Goal: Task Accomplishment & Management: Use online tool/utility

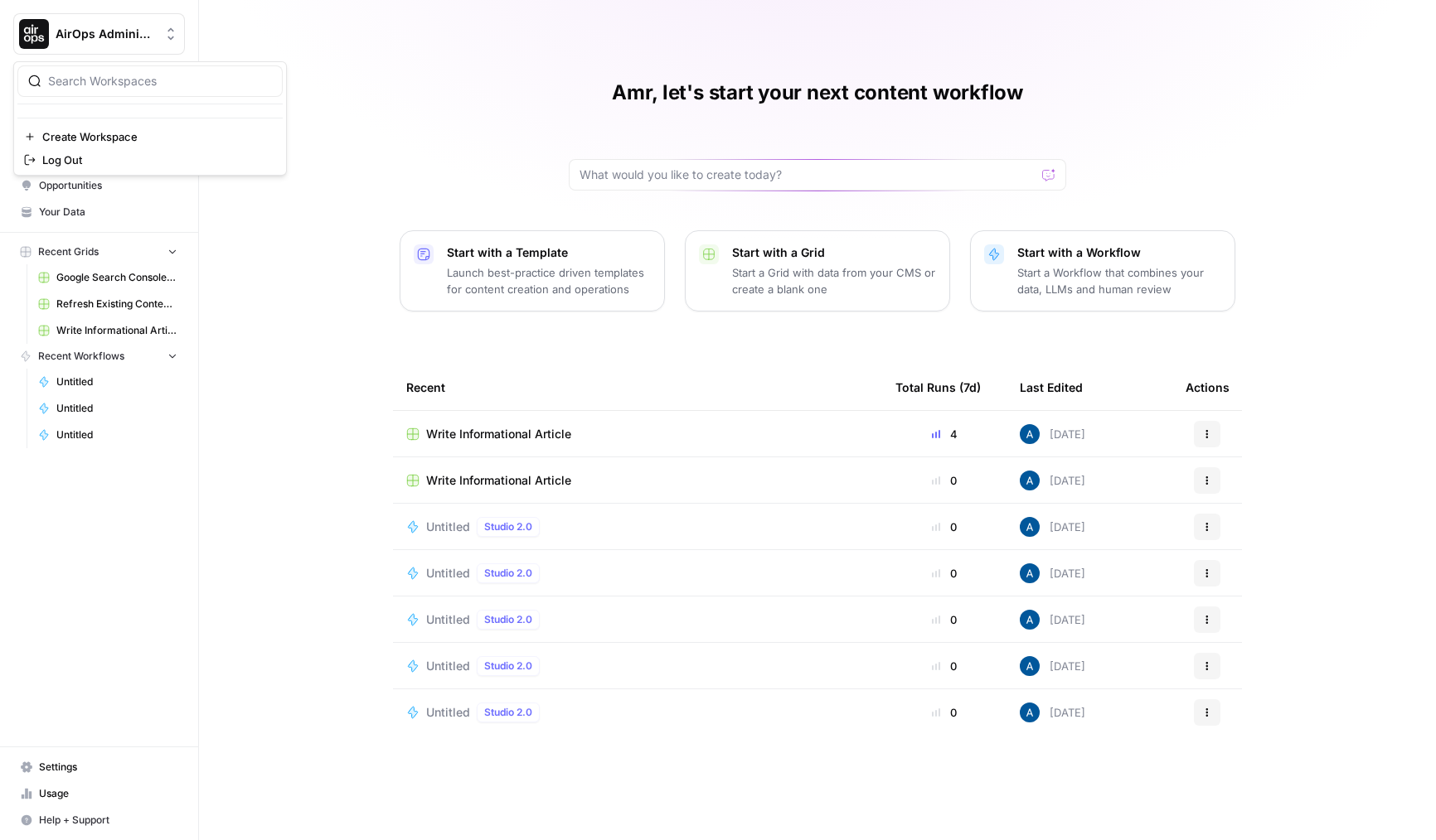
click at [136, 23] on button "AirOps Administrative" at bounding box center [99, 34] width 172 height 42
type input "dil"
click at [133, 126] on span "[PERSON_NAME] Test" at bounding box center [159, 123] width 219 height 16
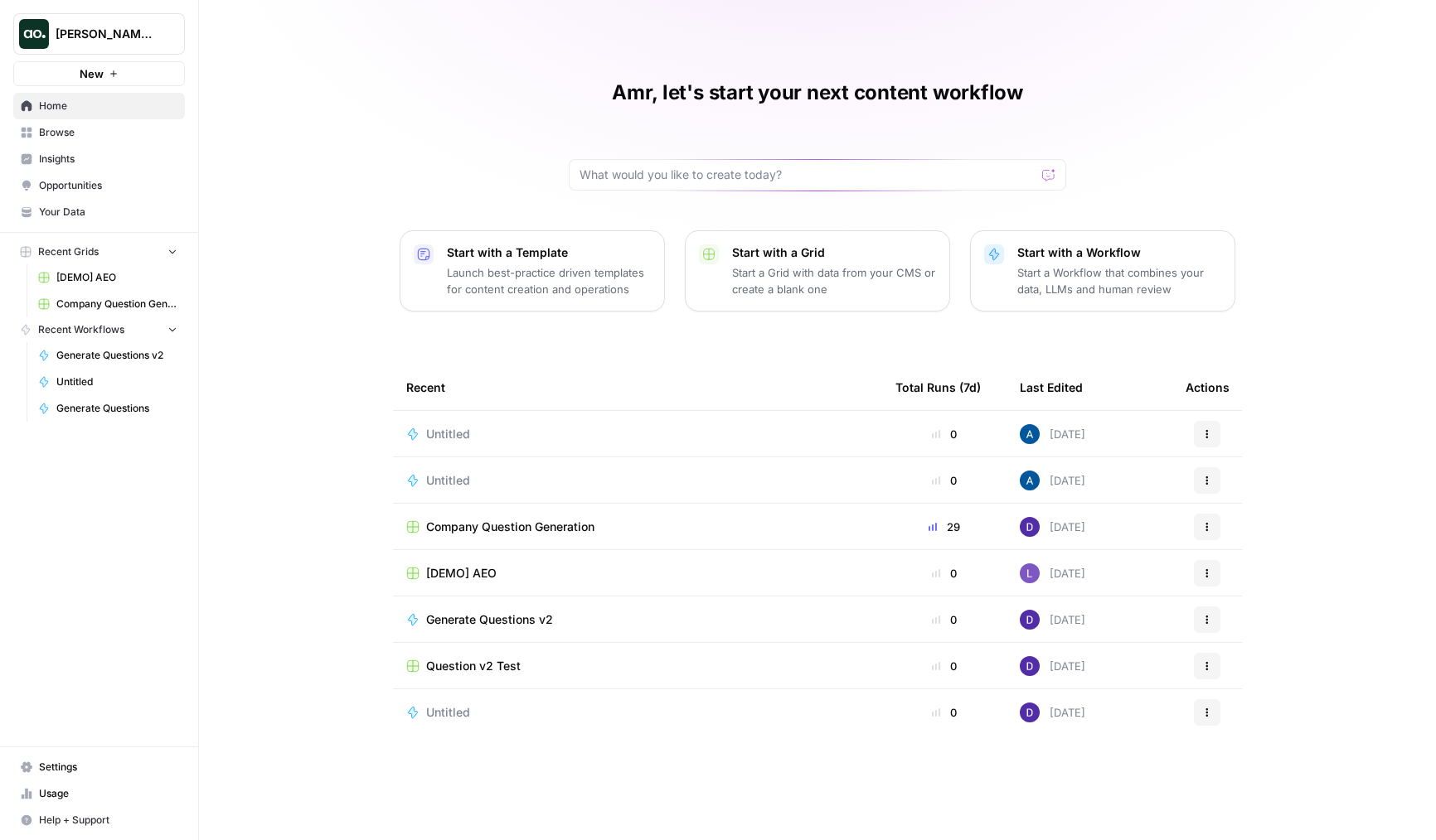
click at [488, 639] on td "Generate Questions v2" at bounding box center [637, 619] width 489 height 46
click at [505, 630] on td "Generate Questions v2" at bounding box center [637, 619] width 489 height 46
click at [513, 623] on span "Generate Questions v2" at bounding box center [489, 619] width 127 height 16
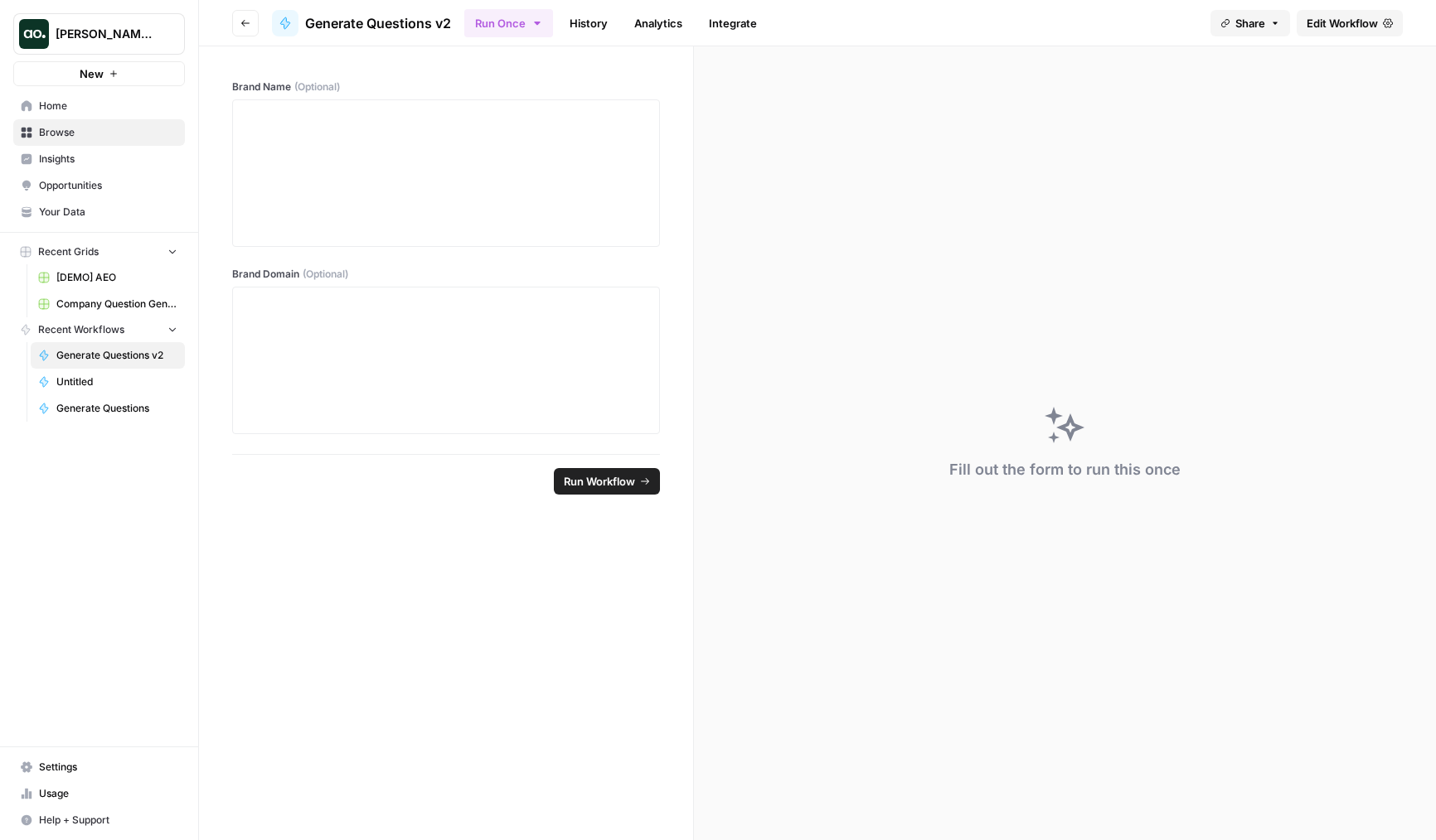
click at [1327, 29] on span "Edit Workflow" at bounding box center [1342, 23] width 71 height 16
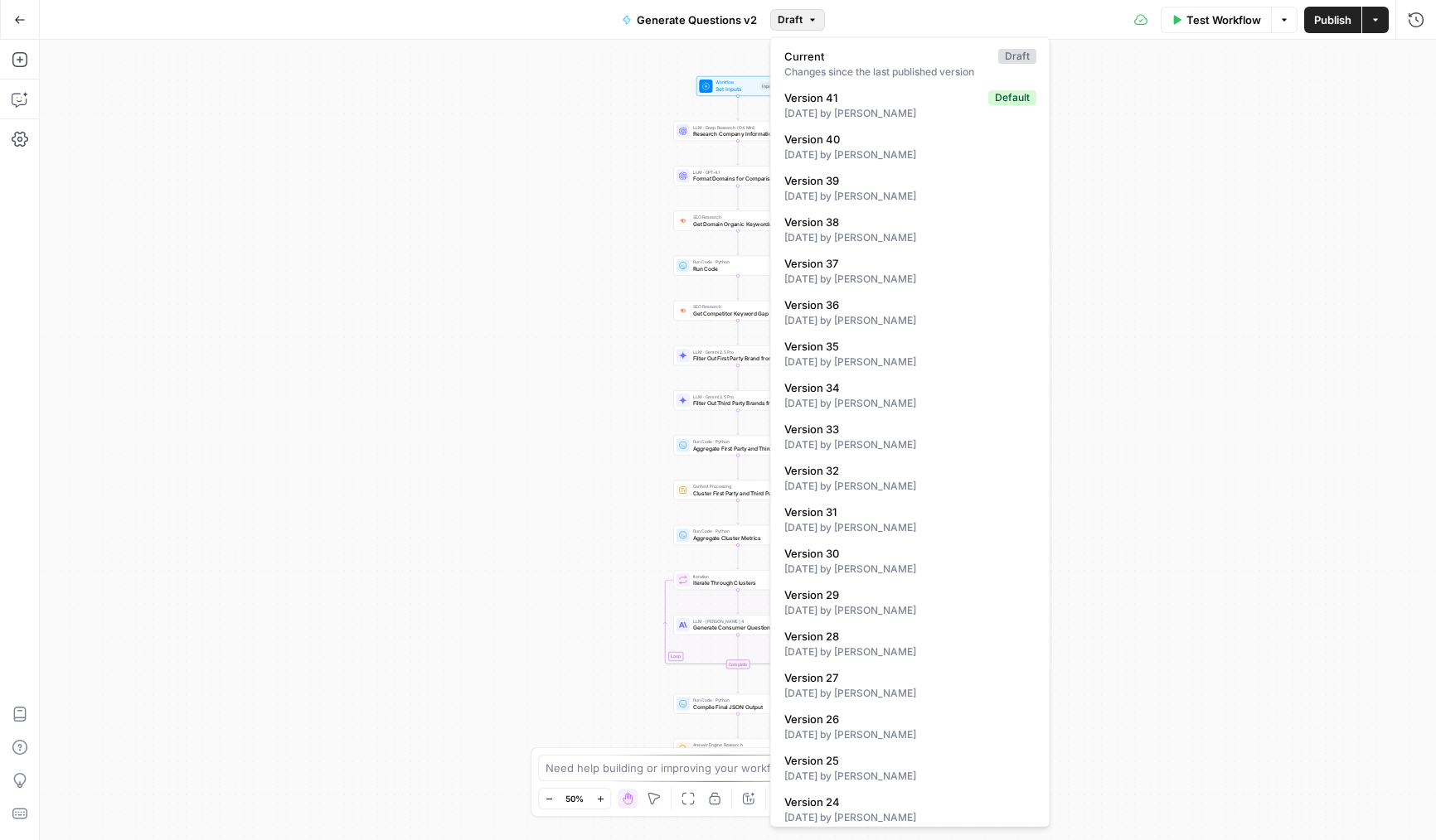
click at [792, 19] on span "Draft" at bounding box center [790, 20] width 25 height 15
click at [502, 277] on div "Workflow Set Inputs Inputs LLM · Deep Research (O4 Mini) Research Company Infor…" at bounding box center [738, 440] width 1396 height 801
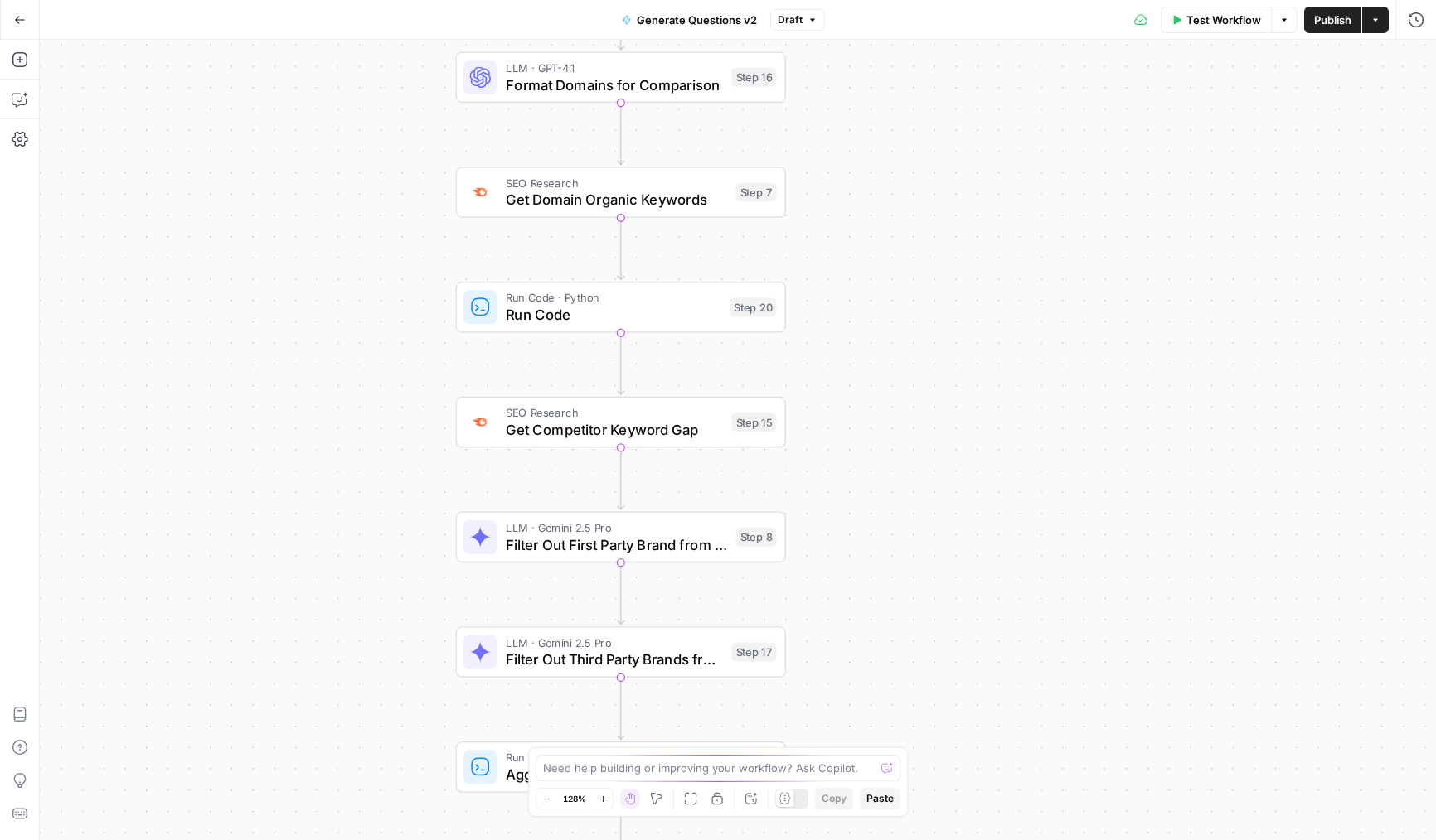
click at [796, 803] on div at bounding box center [791, 798] width 33 height 20
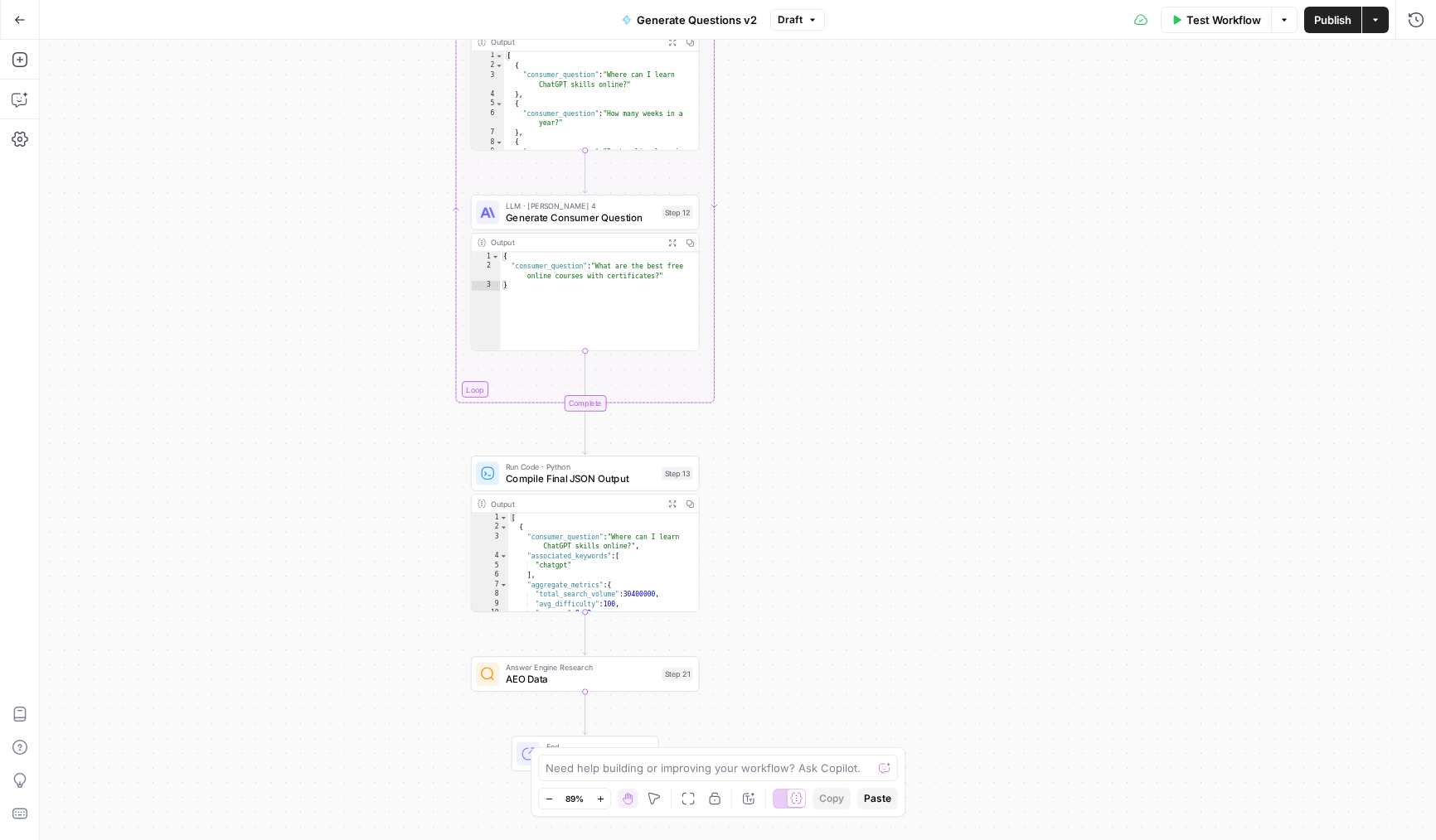
click at [673, 503] on icon "button" at bounding box center [672, 503] width 9 height 9
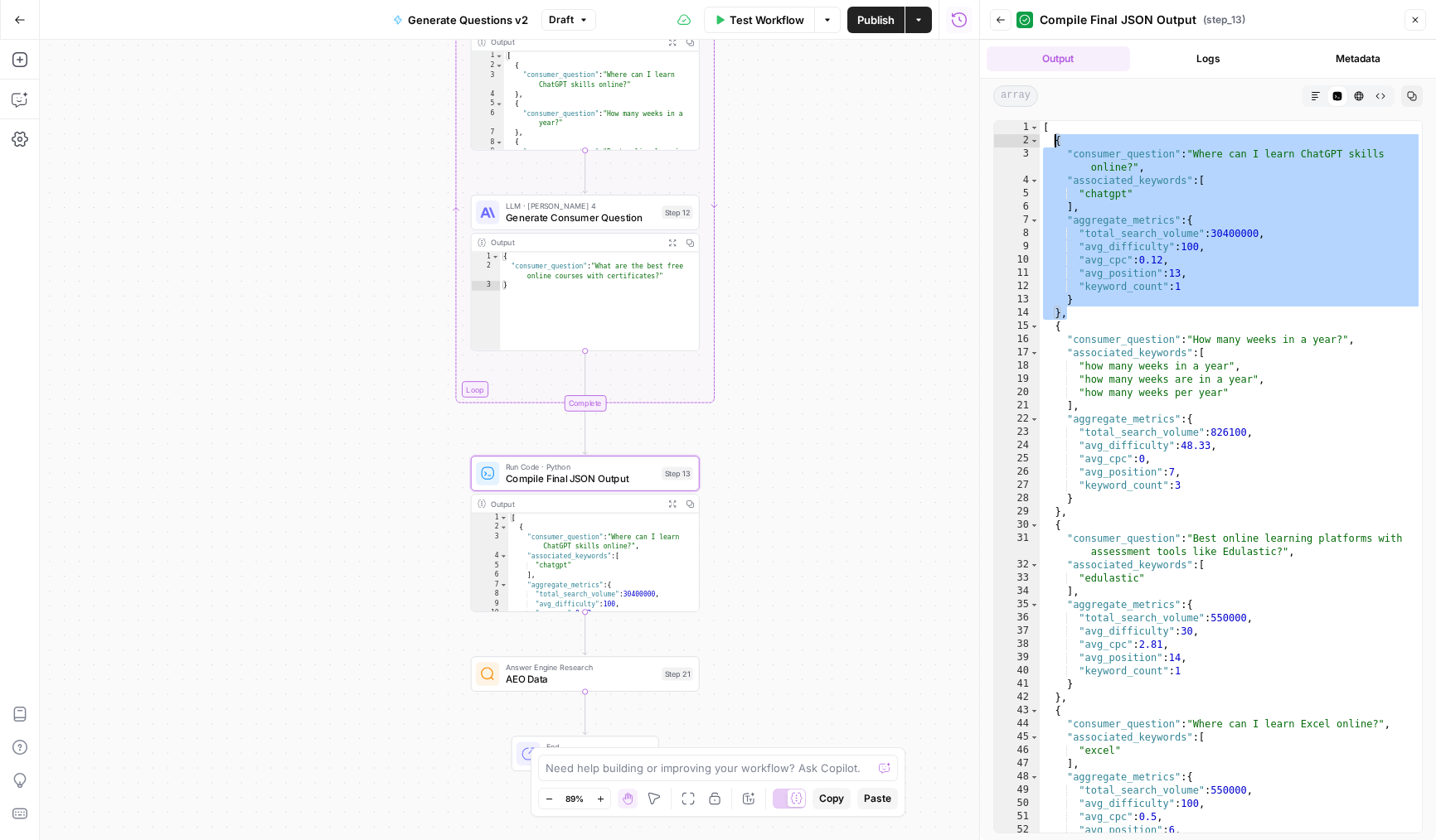
drag, startPoint x: 1102, startPoint y: 313, endPoint x: 1058, endPoint y: 136, distance: 182.4
click at [1058, 136] on div "[ { "consumer_question" : "Where can I learn ChatGPT skills online?" , "associa…" at bounding box center [1230, 490] width 382 height 739
click at [1112, 338] on div "[ { "consumer_question" : "Where can I learn ChatGPT skills online?" , "associa…" at bounding box center [1230, 490] width 382 height 739
drag, startPoint x: 1097, startPoint y: 317, endPoint x: 1006, endPoint y: 131, distance: 207.1
click at [1006, 131] on div "**********" at bounding box center [1207, 477] width 430 height 714
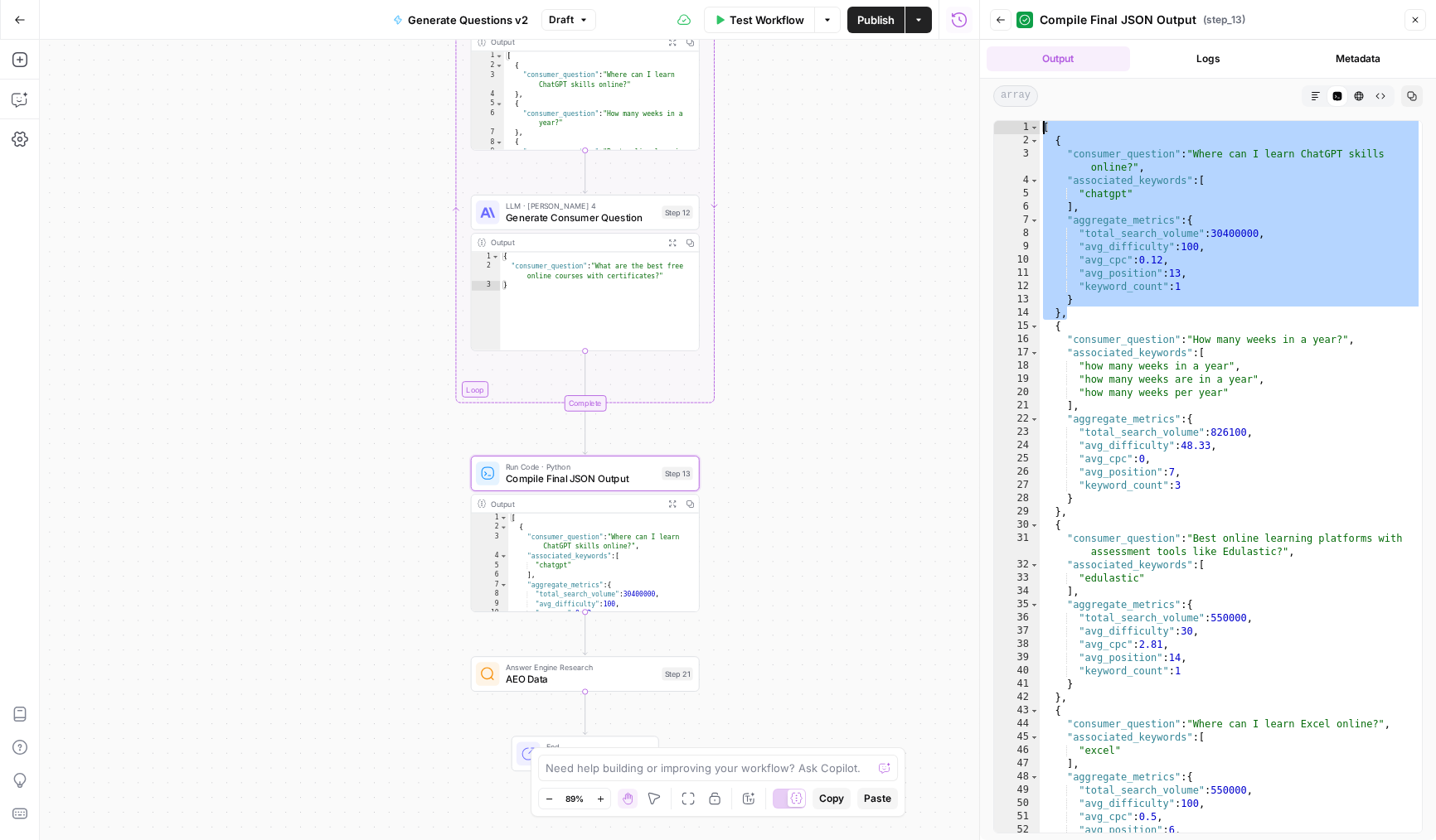
click at [1082, 313] on div "[ { "consumer_question" : "Where can I learn ChatGPT skills online?" , "associa…" at bounding box center [1230, 490] width 382 height 739
type textarea "**"
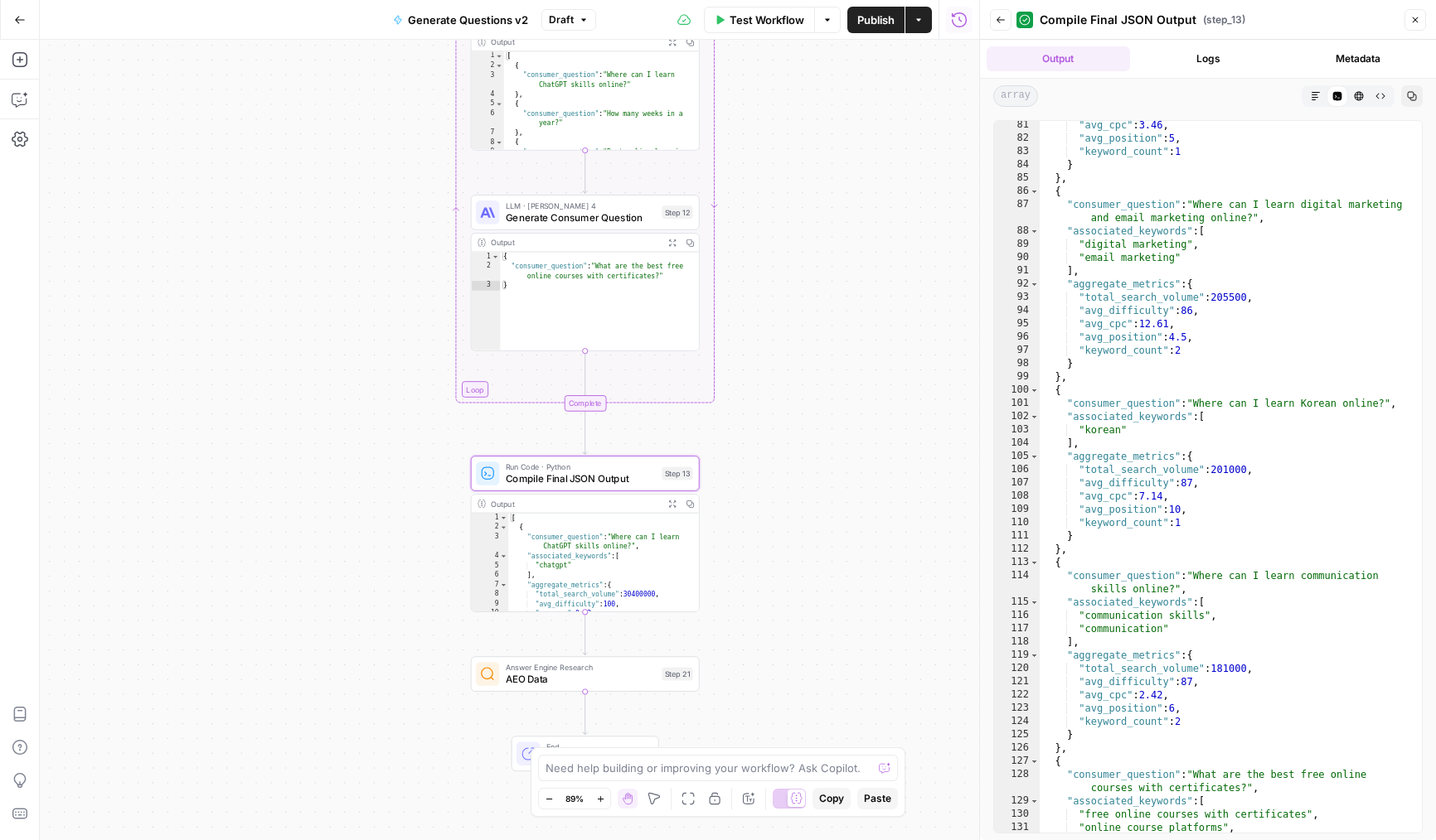
scroll to position [1251, 0]
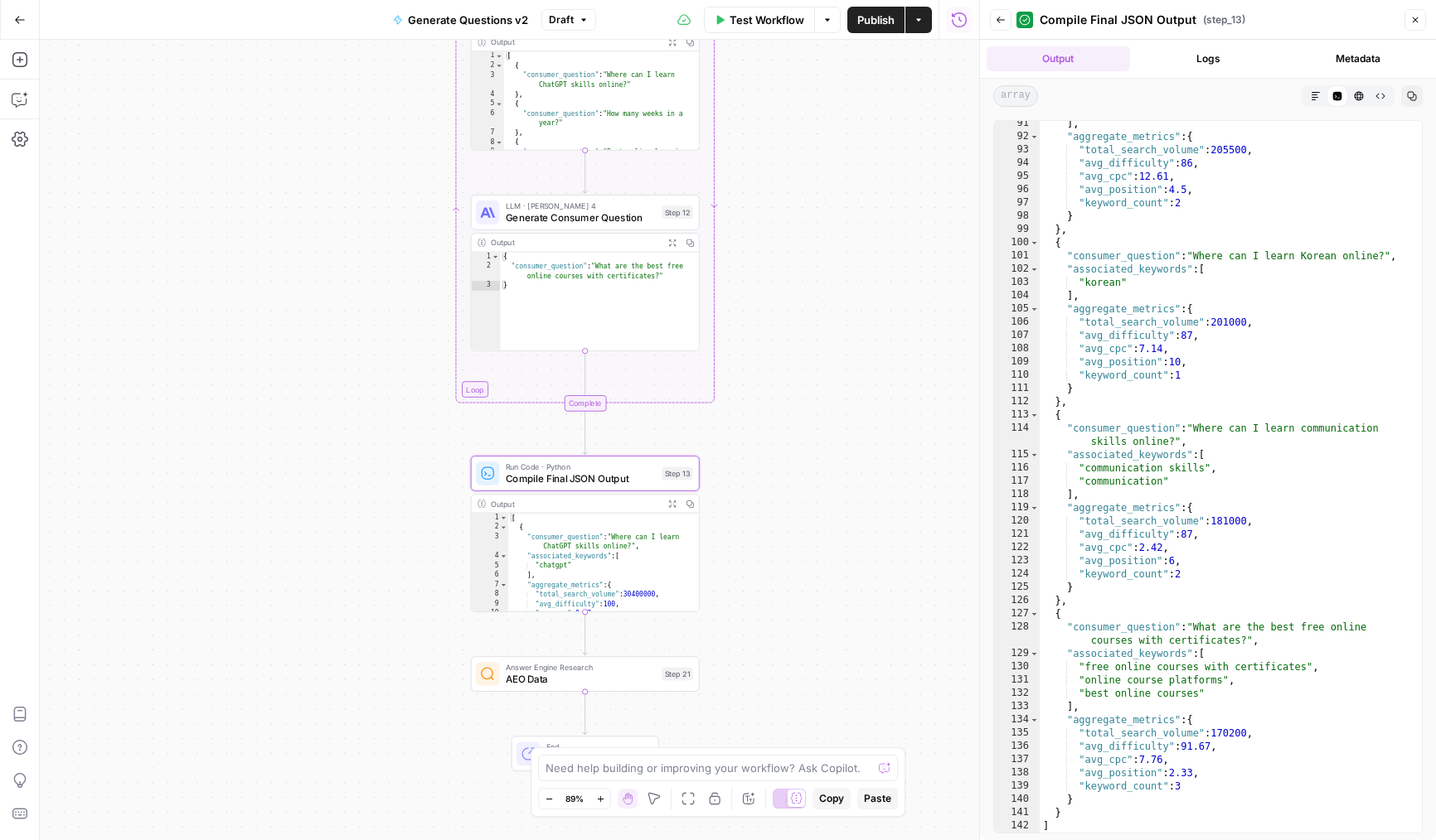
click at [1419, 25] on button "Close" at bounding box center [1415, 20] width 22 height 22
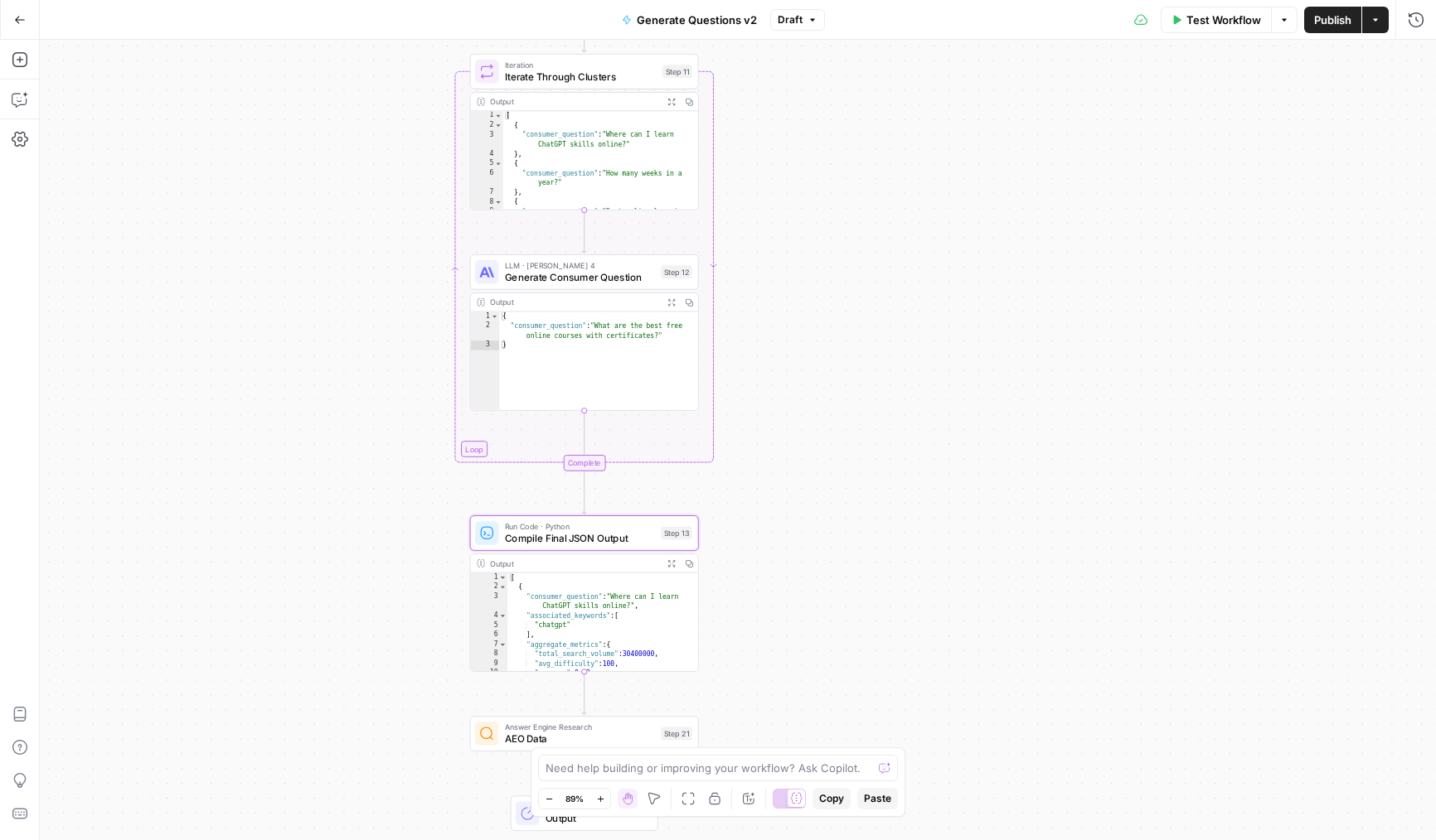
drag, startPoint x: 818, startPoint y: 450, endPoint x: 817, endPoint y: 511, distance: 61.0
click at [817, 511] on div "Workflow Set Inputs Inputs LLM · Deep Research (O4 Mini) Research Company Infor…" at bounding box center [738, 440] width 1396 height 801
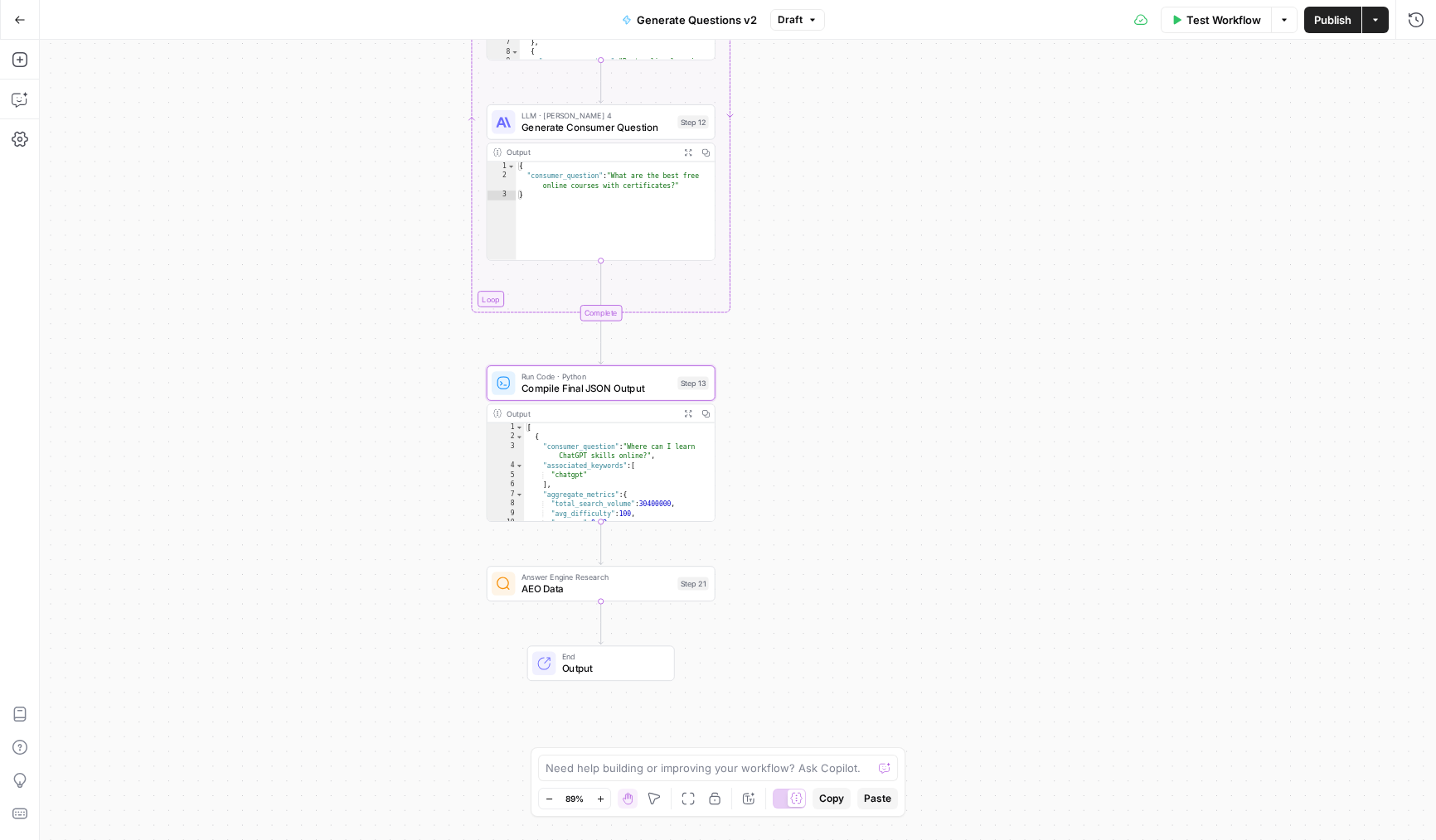
drag, startPoint x: 816, startPoint y: 490, endPoint x: 833, endPoint y: 346, distance: 145.0
click at [833, 346] on div "Workflow Set Inputs Inputs LLM · Deep Research (O4 Mini) Research Company Infor…" at bounding box center [738, 440] width 1396 height 801
click at [21, 92] on icon "button" at bounding box center [19, 99] width 16 height 16
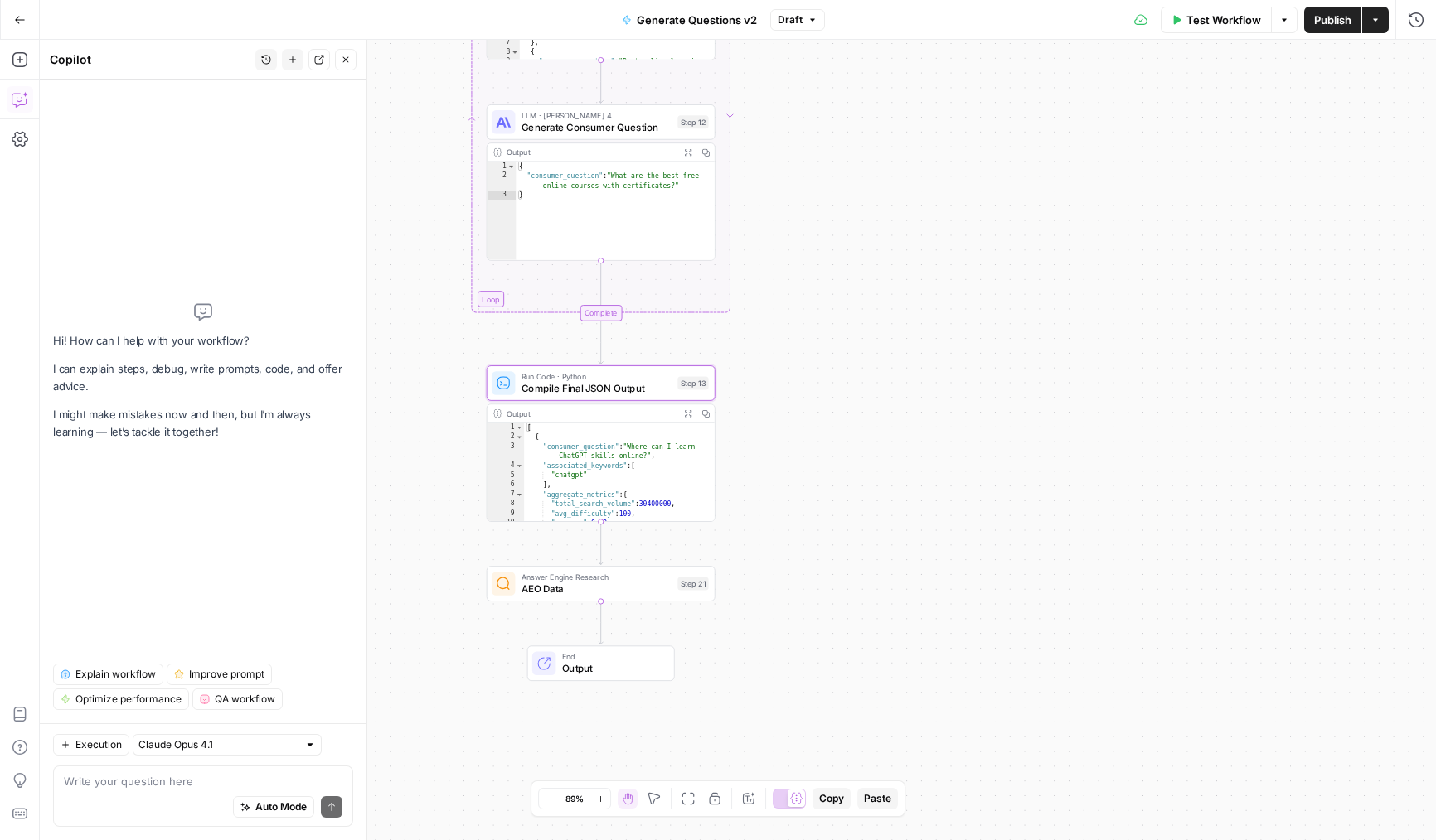
click at [194, 792] on div "Auto Mode Send" at bounding box center [203, 808] width 279 height 36
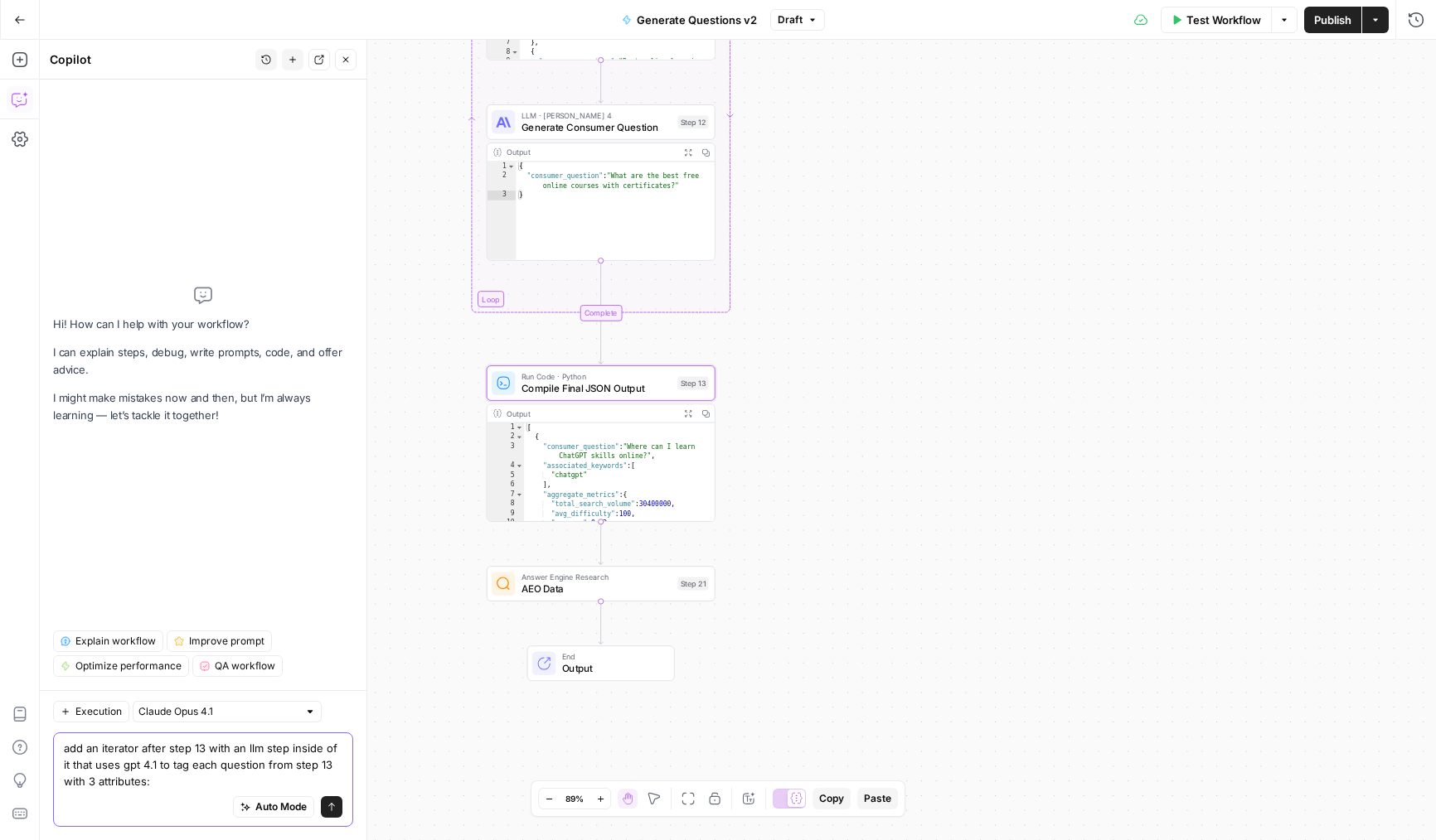
scroll to position [0, 0]
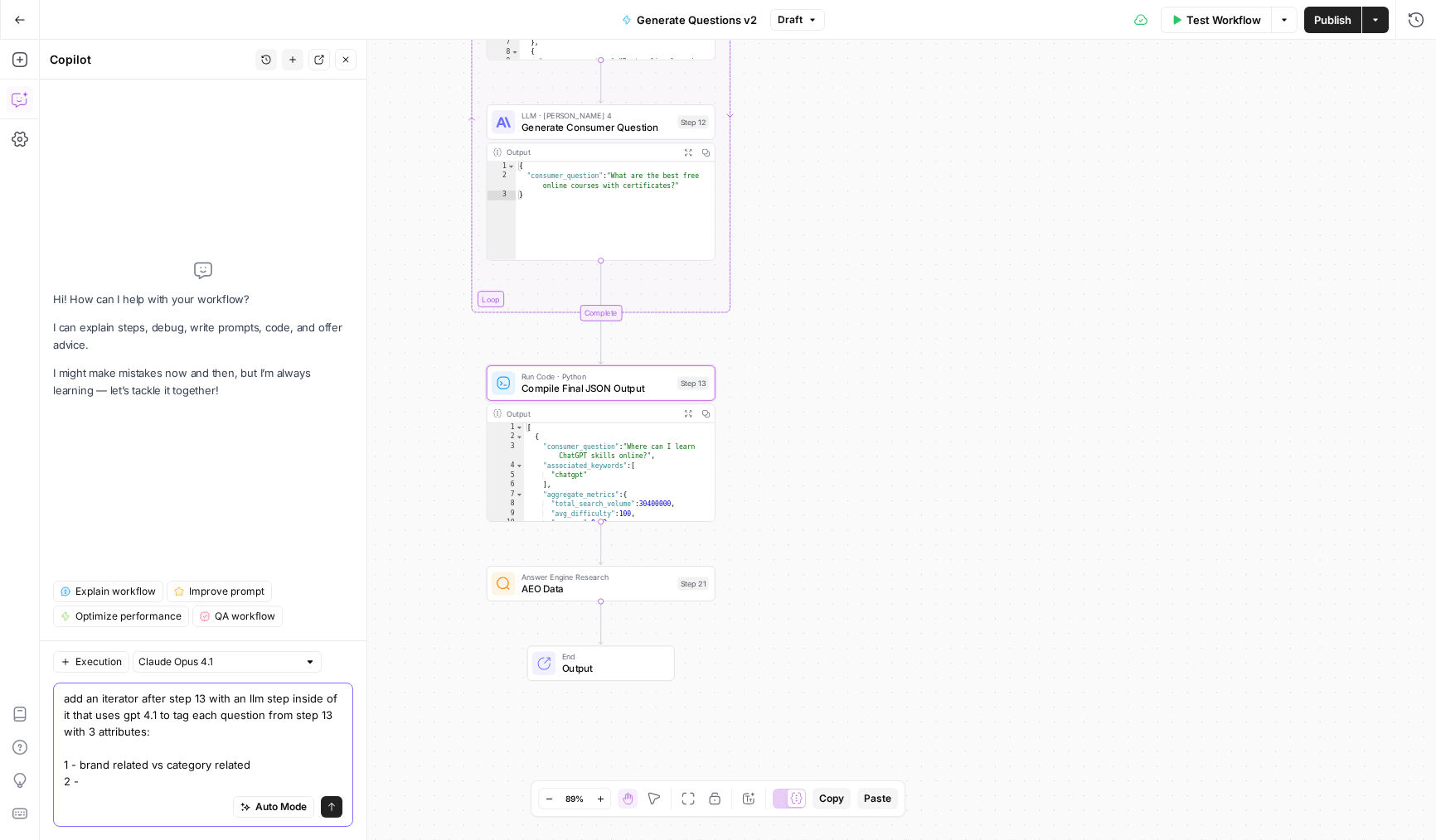
click at [135, 730] on textarea "add an iterator after step 13 with an llm step inside of it that uses gpt 4.1 t…" at bounding box center [203, 740] width 279 height 100
click at [254, 735] on textarea "add an iterator after step 13 with an llm step inside of it that uses gpt 4.1 t…" at bounding box center [203, 740] width 279 height 100
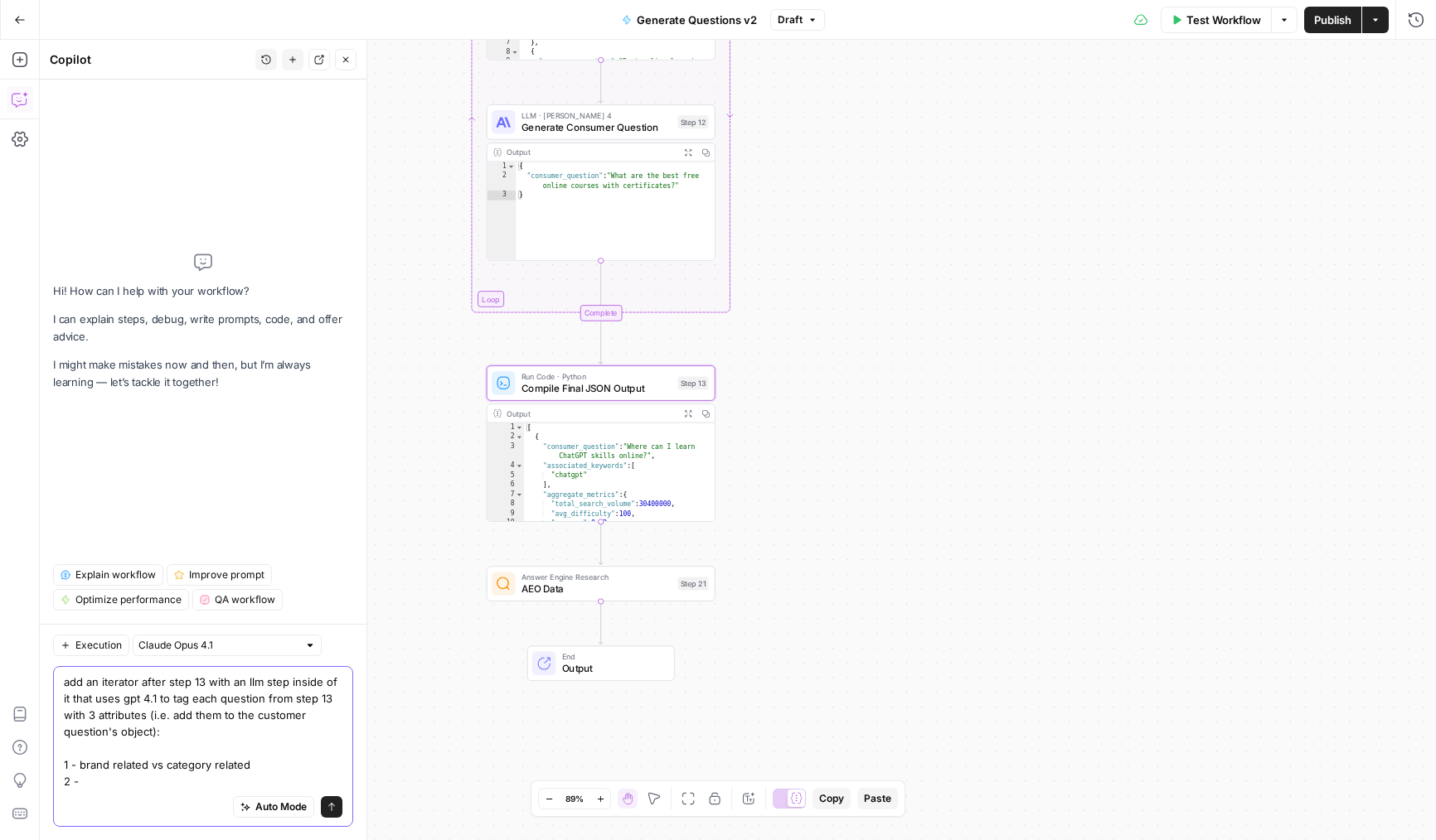
drag, startPoint x: 265, startPoint y: 761, endPoint x: 80, endPoint y: 766, distance: 185.1
click at [80, 766] on textarea "add an iterator after step 13 with an llm step inside of it that uses gpt 4.1 t…" at bounding box center [203, 732] width 279 height 116
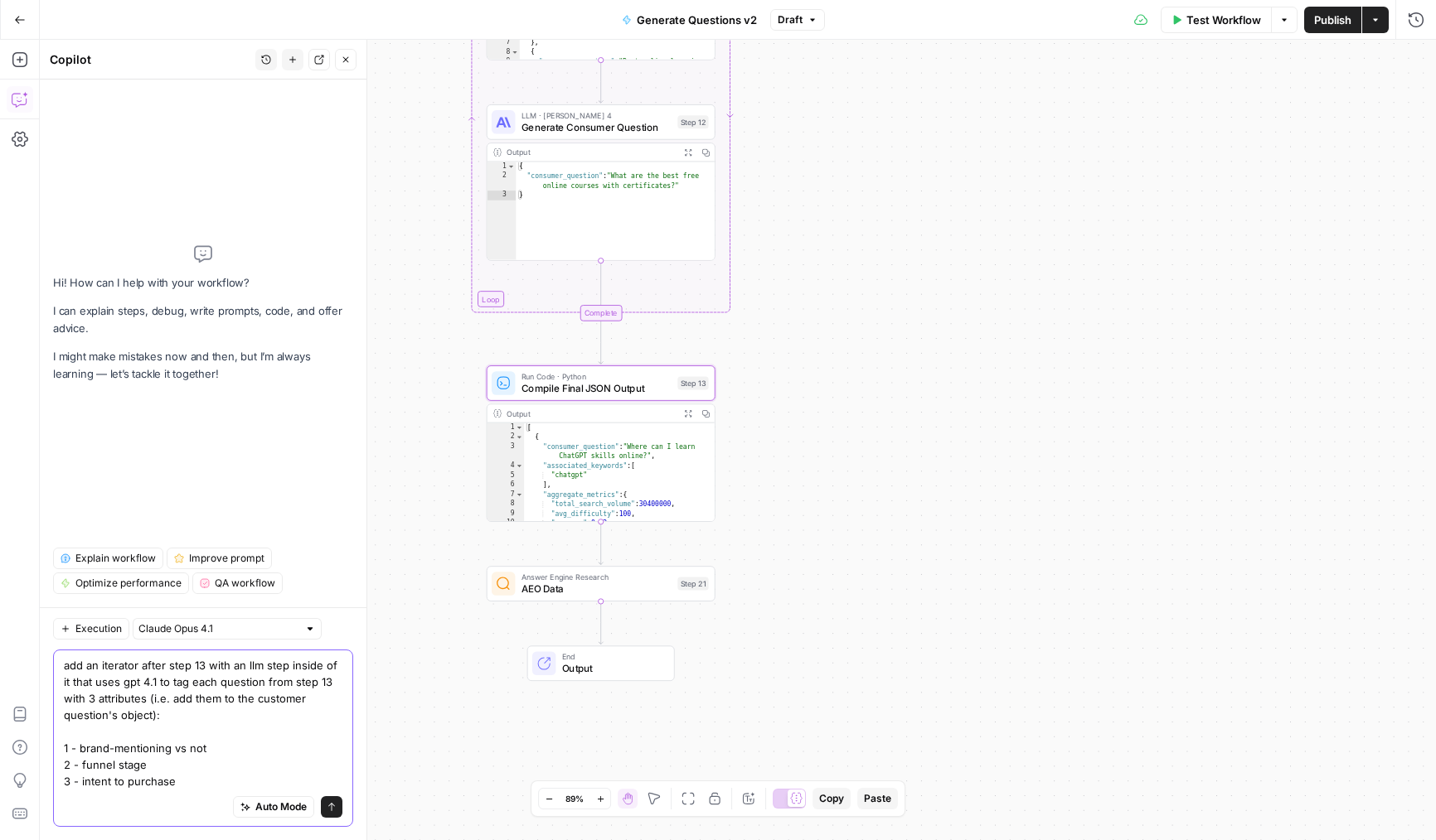
drag, startPoint x: 197, startPoint y: 784, endPoint x: 91, endPoint y: 786, distance: 106.0
click at [91, 786] on textarea "add an iterator after step 13 with an llm step inside of it that uses gpt 4.1 t…" at bounding box center [203, 723] width 279 height 133
click at [184, 772] on textarea "add an iterator after step 13 with an llm step inside of it that uses gpt 4.1 t…" at bounding box center [203, 723] width 279 height 133
click at [205, 778] on textarea "add an iterator after step 13 with an llm step inside of it that uses gpt 4.1 t…" at bounding box center [203, 723] width 279 height 133
click at [201, 772] on textarea "add an iterator after step 13 with an llm step inside of it that uses gpt 4.1 t…" at bounding box center [203, 723] width 279 height 133
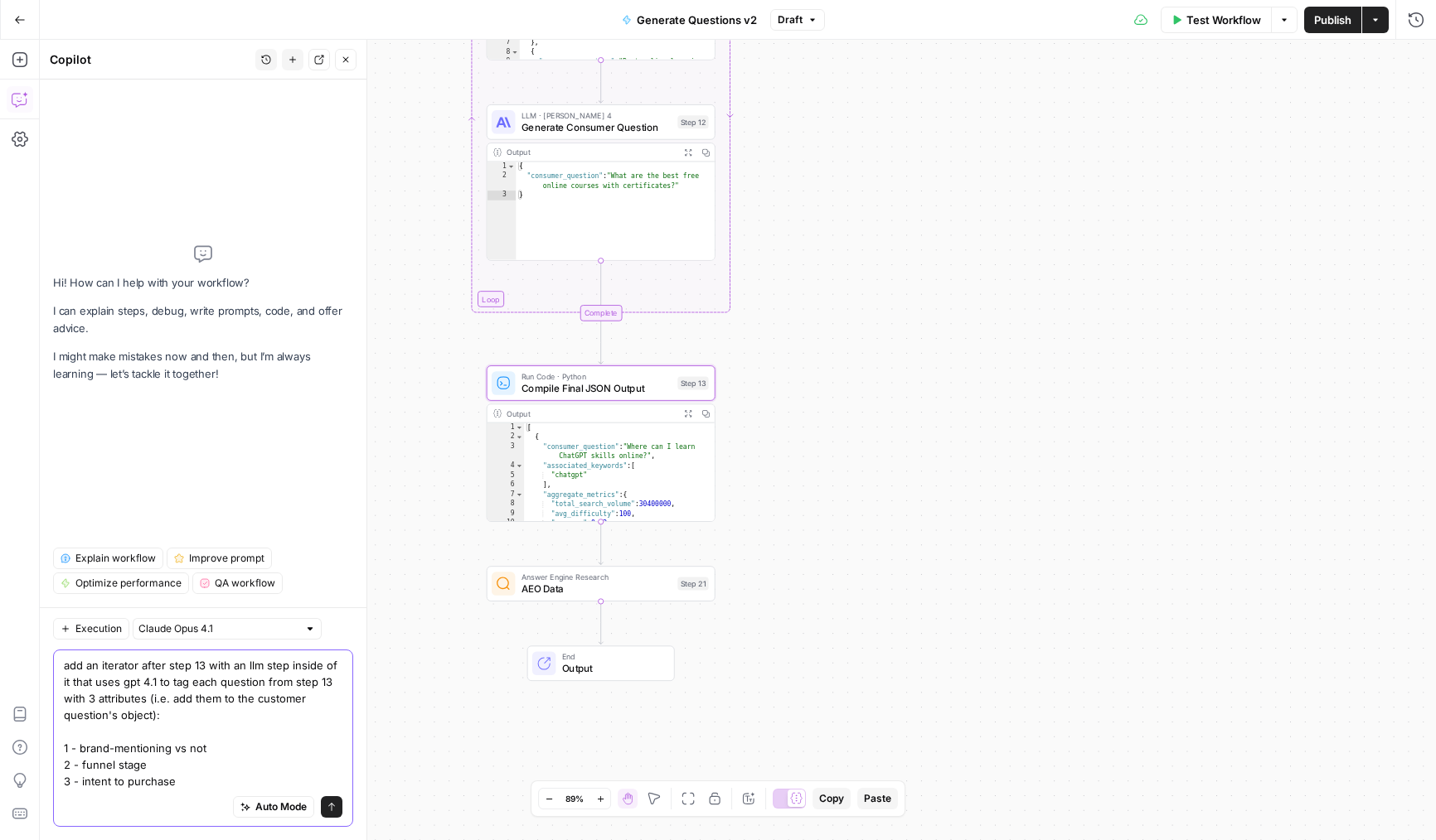
click at [212, 753] on textarea "add an iterator after step 13 with an llm step inside of it that uses gpt 4.1 t…" at bounding box center [203, 723] width 279 height 133
click at [202, 748] on textarea "add an iterator after step 13 with an llm step inside of it that uses gpt 4.1 t…" at bounding box center [203, 723] width 279 height 133
click at [223, 744] on textarea "add an iterator after step 13 with an llm step inside of it that uses gpt 4.1 t…" at bounding box center [203, 723] width 279 height 133
click at [208, 758] on textarea "add an iterator after step 13 with an llm step inside of it that uses gpt 4.1 t…" at bounding box center [203, 723] width 279 height 133
click at [224, 750] on textarea "add an iterator after step 13 with an llm step inside of it that uses gpt 4.1 t…" at bounding box center [203, 723] width 279 height 133
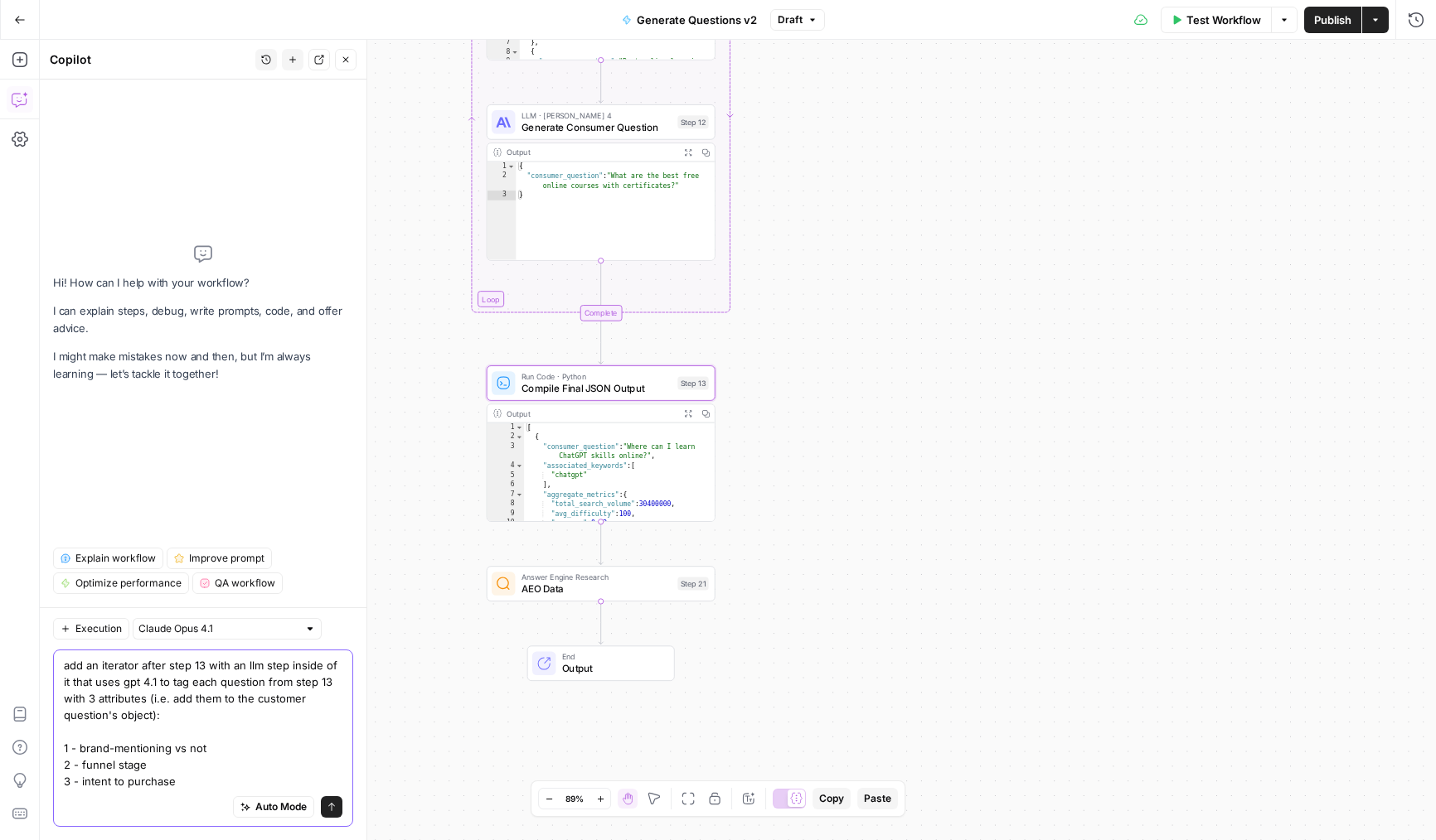
click at [195, 788] on textarea "add an iterator after step 13 with an llm step inside of it that uses gpt 4.1 t…" at bounding box center [203, 723] width 279 height 133
click at [208, 741] on textarea "add an iterator after step 13 with an llm step inside of it that uses gpt 4.1 t…" at bounding box center [203, 723] width 279 height 133
drag, startPoint x: 208, startPoint y: 779, endPoint x: 68, endPoint y: 755, distance: 142.0
click at [59, 755] on div "add an iterator after step 13 with an llm step inside of it that uses gpt 4.1 t…" at bounding box center [203, 738] width 300 height 177
click at [184, 755] on textarea "add an iterator after step 13 with an llm step inside of it that uses gpt 4.1 t…" at bounding box center [203, 723] width 279 height 133
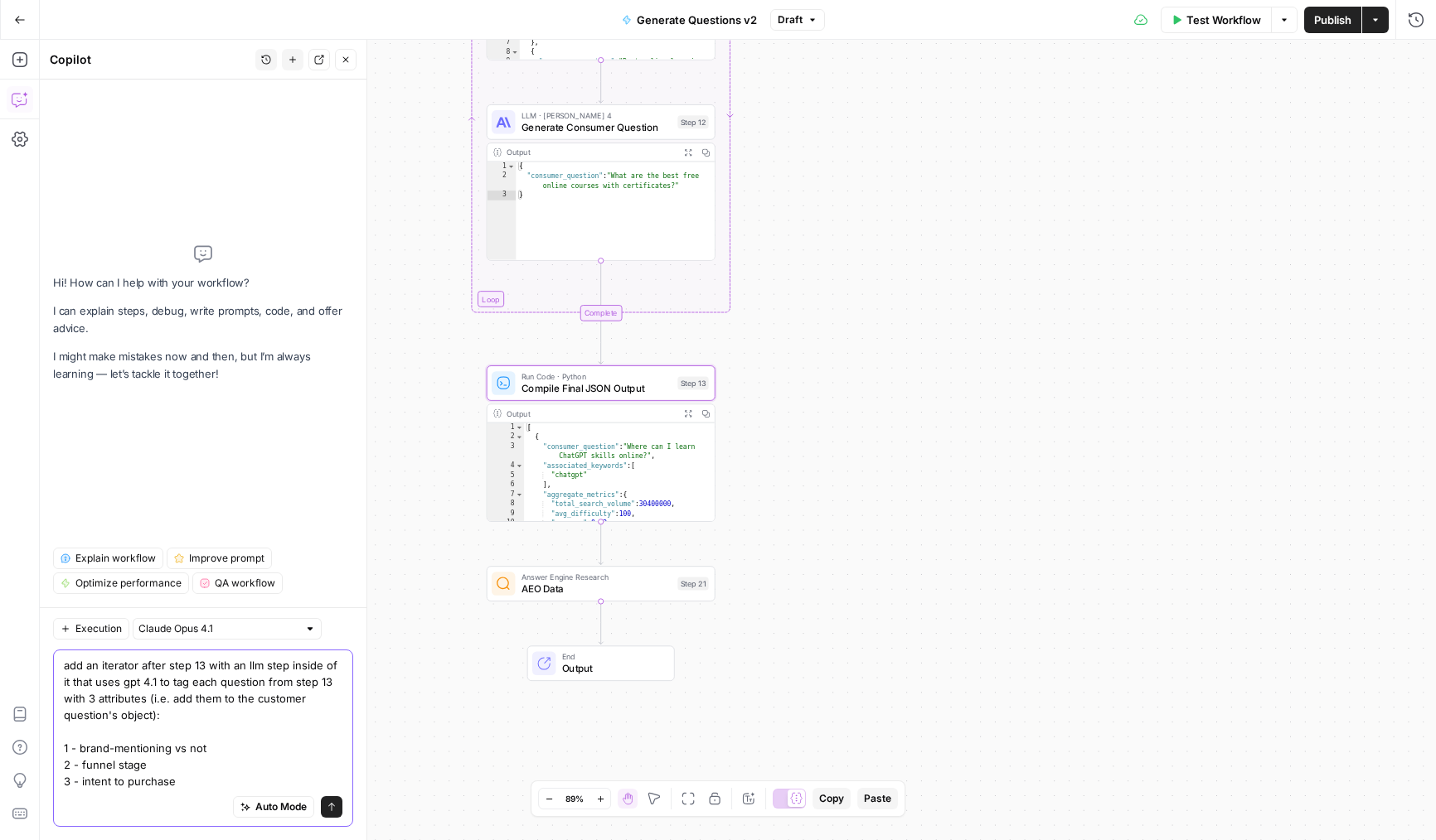
click at [202, 779] on textarea "add an iterator after step 13 with an llm step inside of it that uses gpt 4.1 t…" at bounding box center [203, 723] width 279 height 133
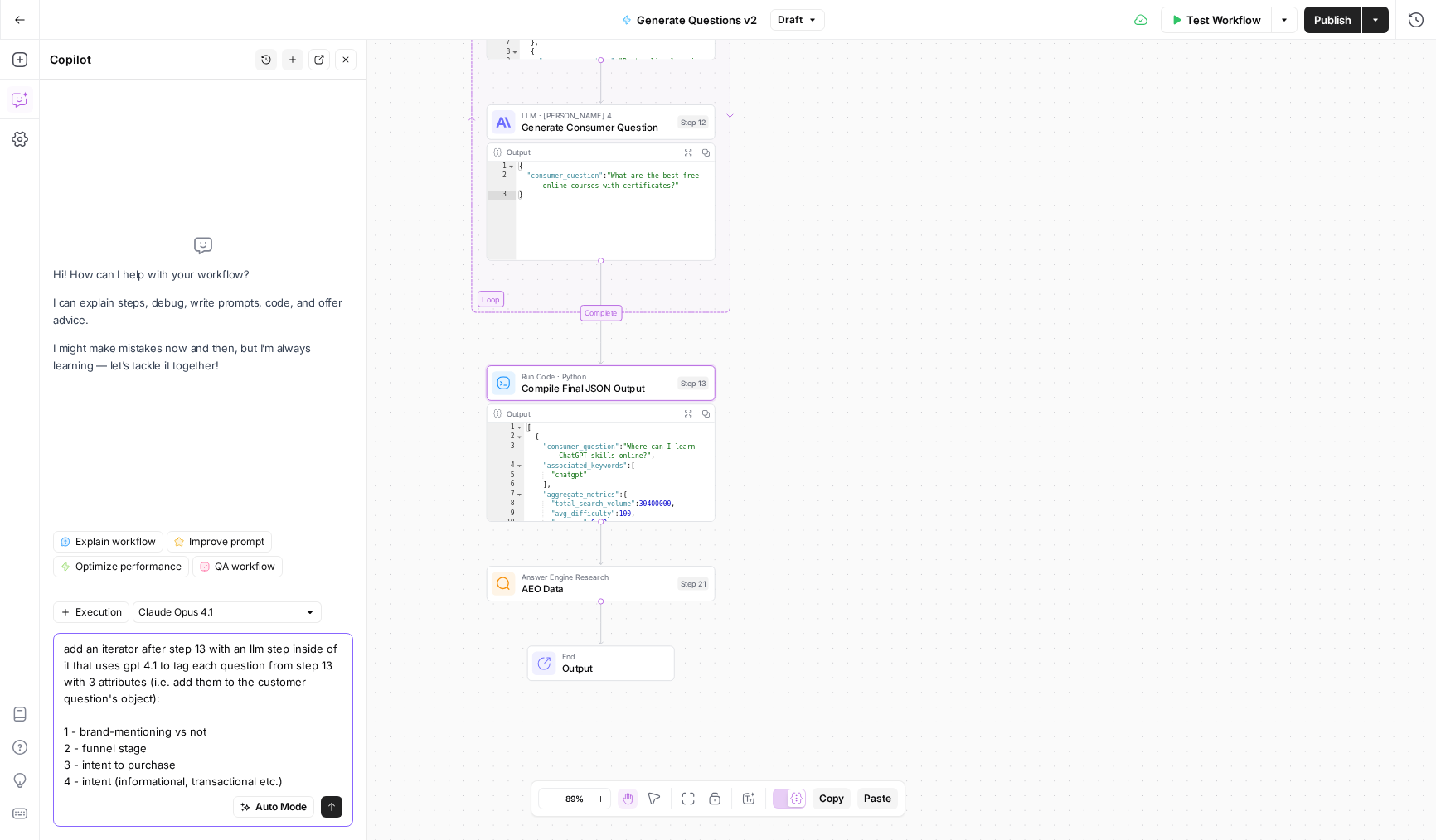
click at [79, 785] on textarea "add an iterator after step 13 with an llm step inside of it that uses gpt 4.1 t…" at bounding box center [203, 715] width 279 height 149
type textarea "add an iterator after step 13 with an llm step inside of it that uses gpt 4.1 t…"
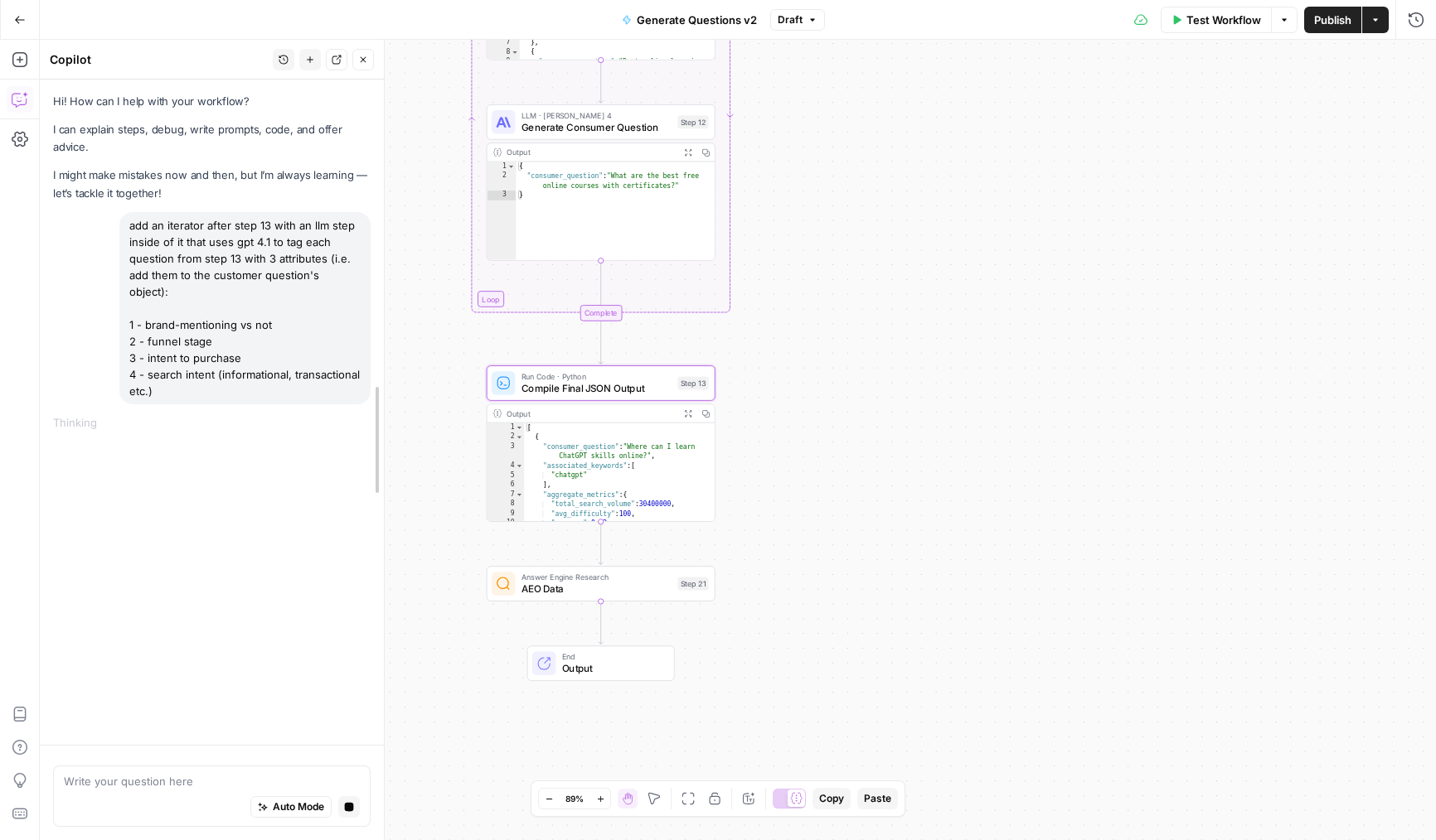
drag, startPoint x: 367, startPoint y: 553, endPoint x: 385, endPoint y: 553, distance: 18.0
click at [385, 553] on div at bounding box center [383, 440] width 16 height 801
drag, startPoint x: 385, startPoint y: 553, endPoint x: 399, endPoint y: 551, distance: 14.1
click at [394, 551] on div at bounding box center [385, 440] width 16 height 801
drag, startPoint x: 399, startPoint y: 551, endPoint x: 375, endPoint y: 546, distance: 24.5
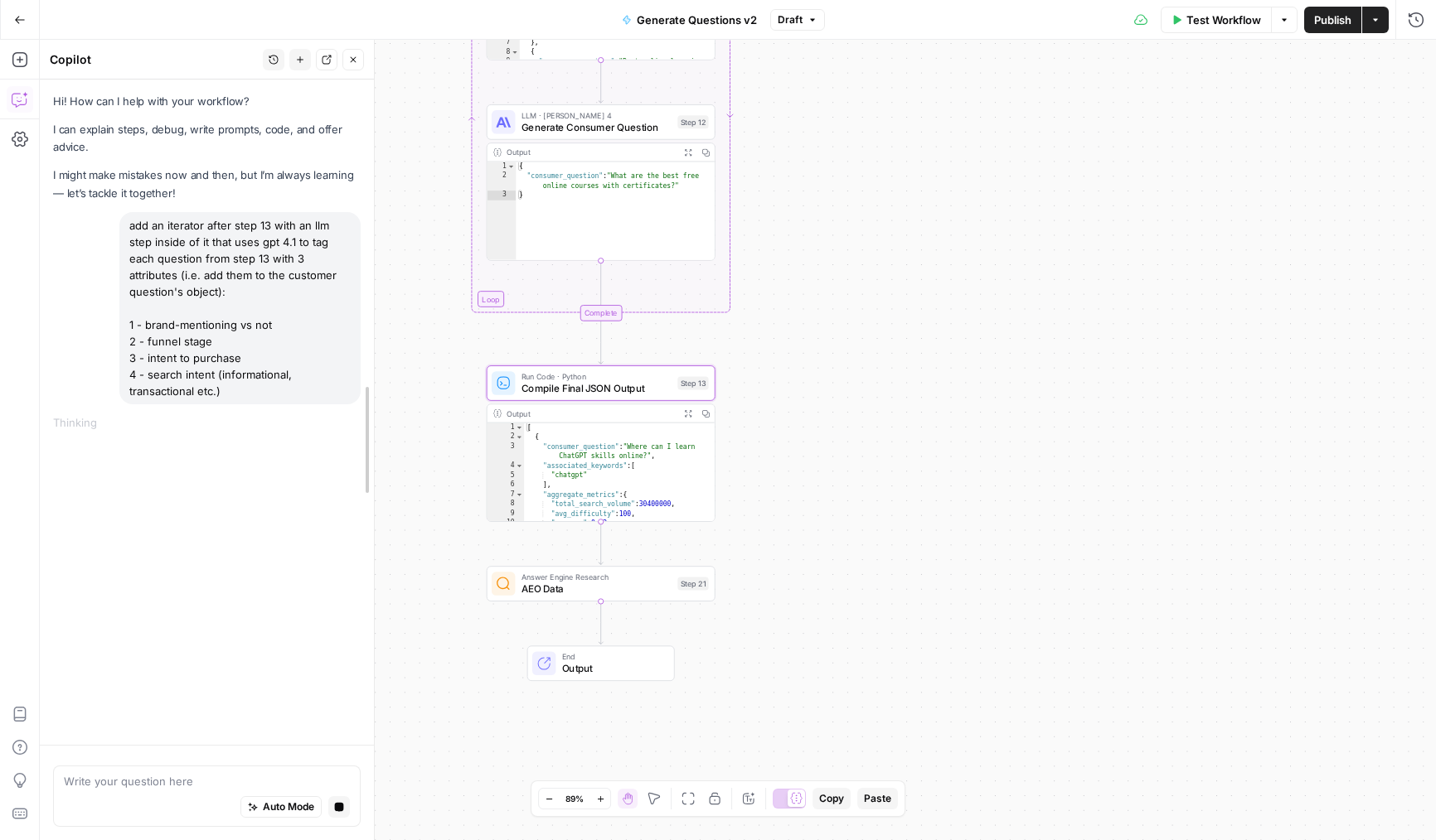
click at [375, 546] on div at bounding box center [374, 440] width 16 height 801
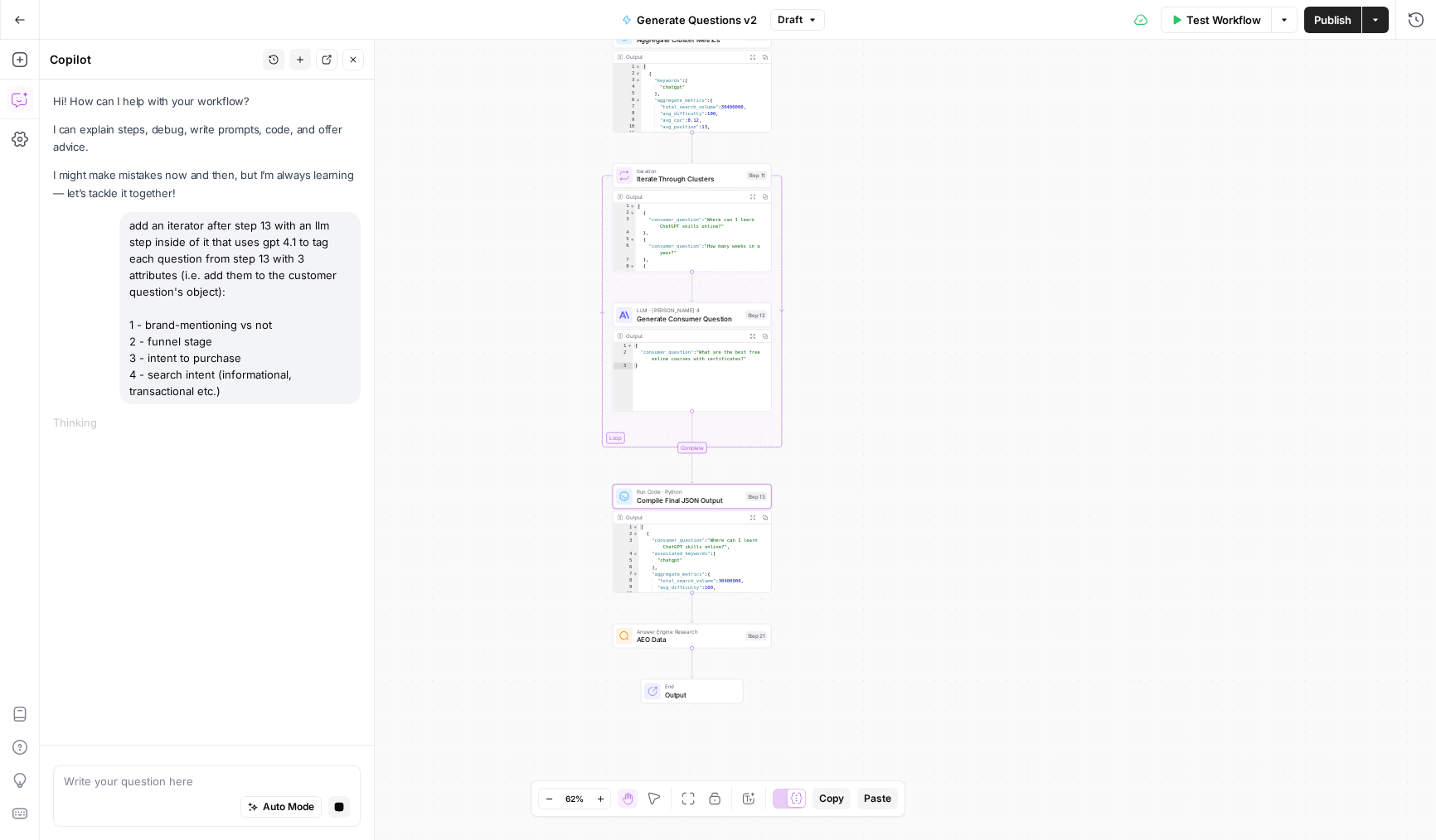
drag, startPoint x: 440, startPoint y: 511, endPoint x: 580, endPoint y: 585, distance: 158.4
click at [580, 585] on div "Workflow Set Inputs Inputs LLM · Deep Research (O4 Mini) Research Company Infor…" at bounding box center [738, 440] width 1396 height 801
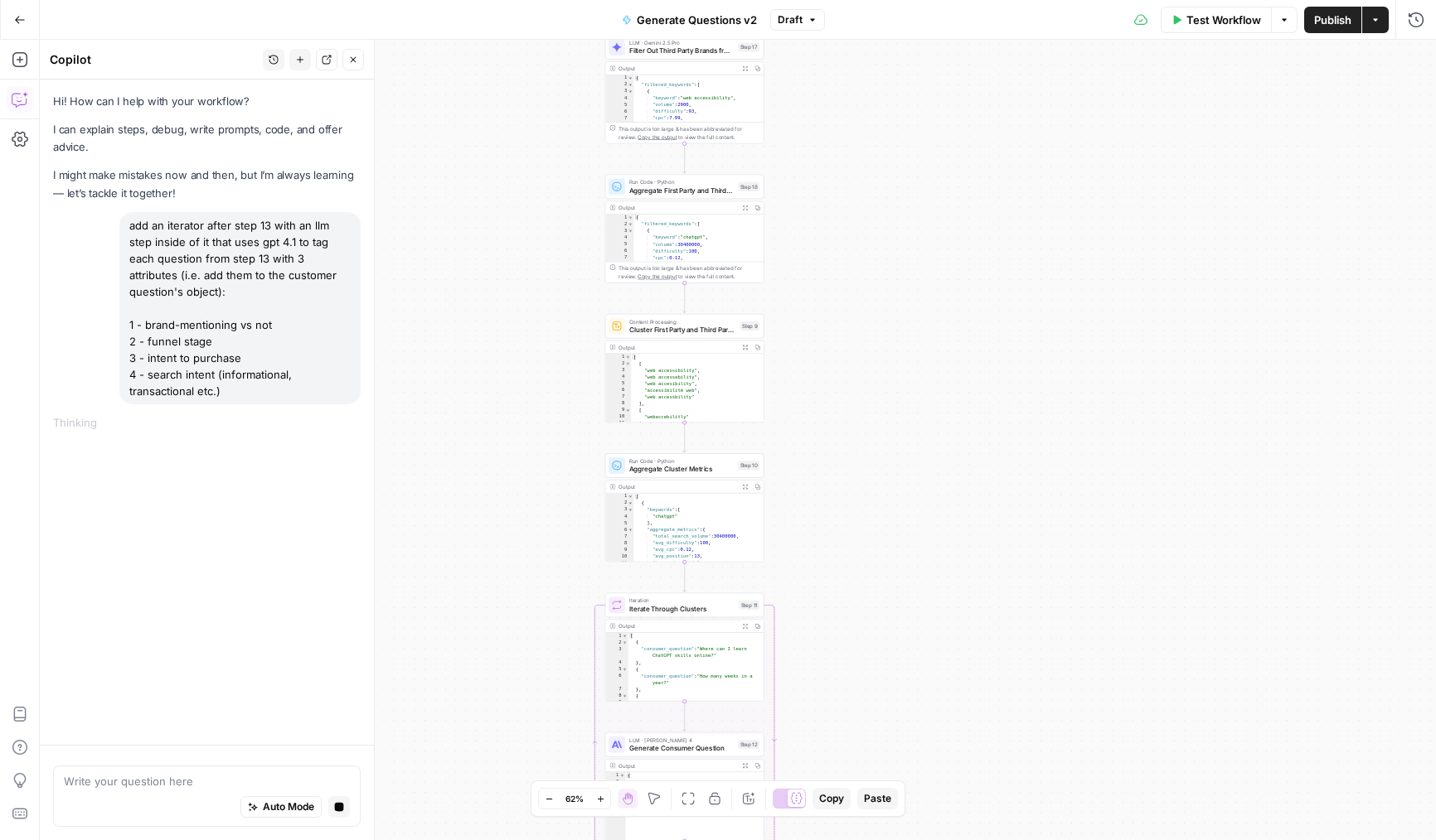
click at [790, 800] on icon at bounding box center [796, 798] width 12 height 12
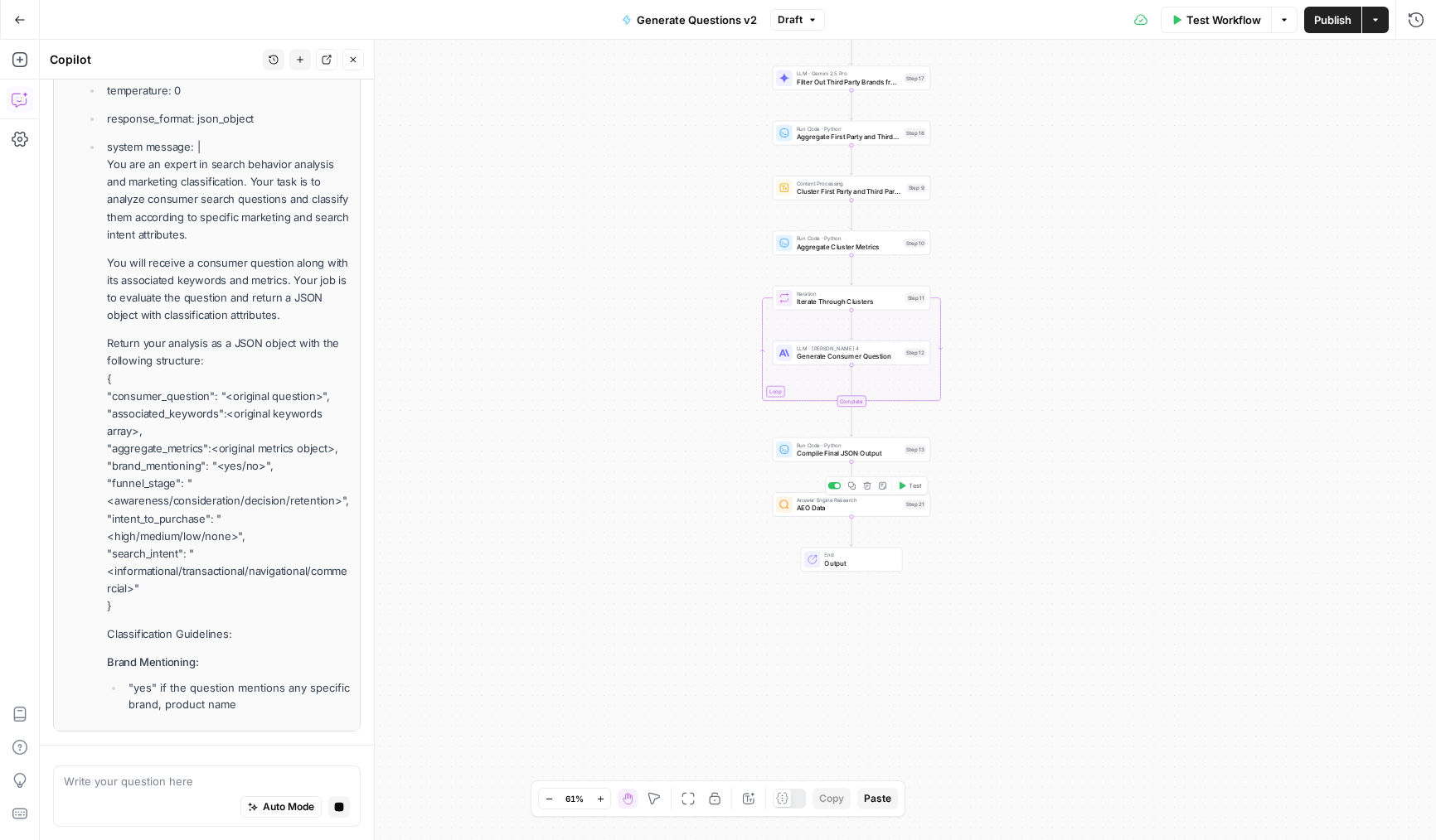
click at [867, 489] on icon "button" at bounding box center [868, 486] width 8 height 8
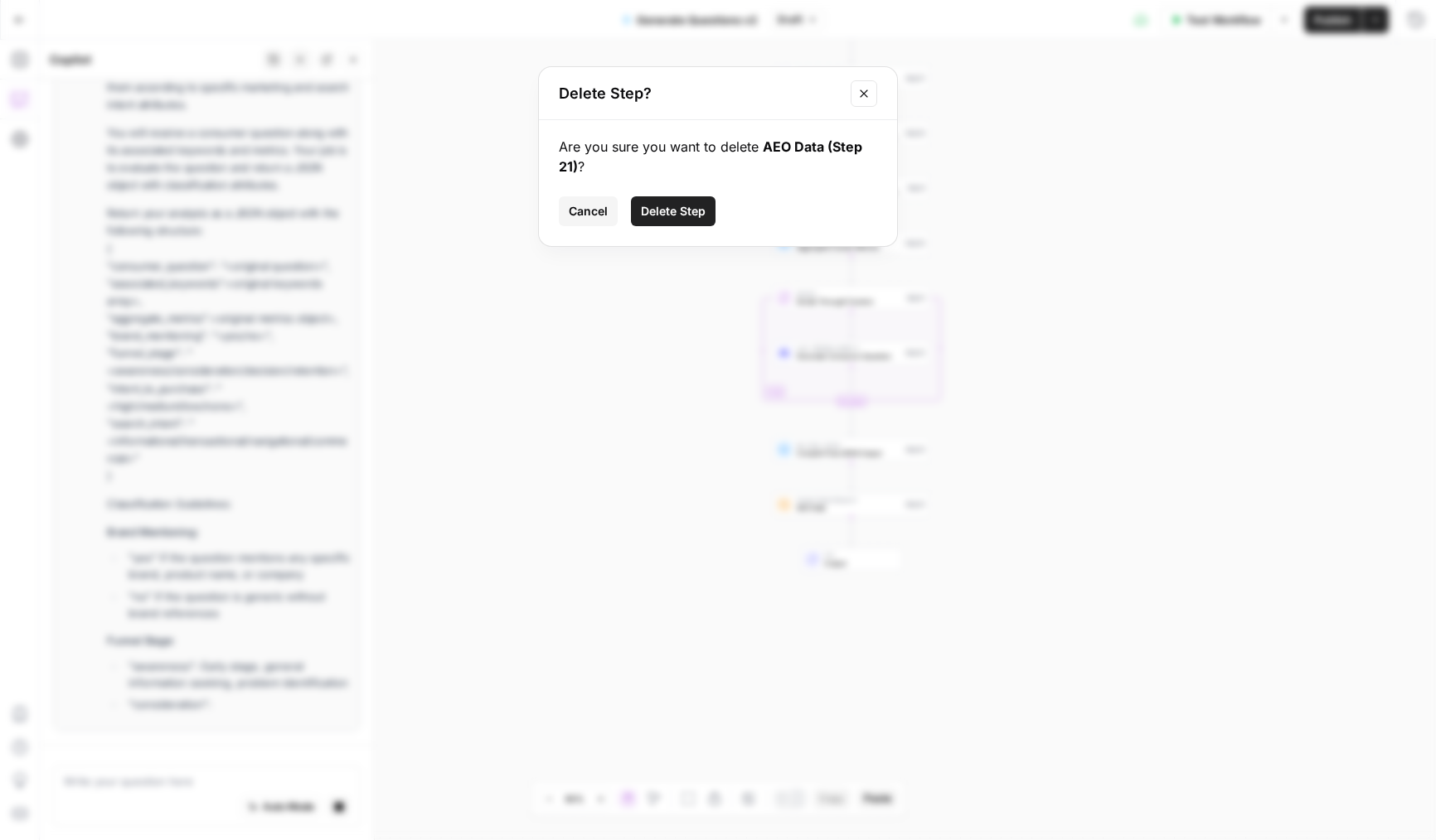
click at [682, 203] on span "Delete Step" at bounding box center [673, 210] width 64 height 16
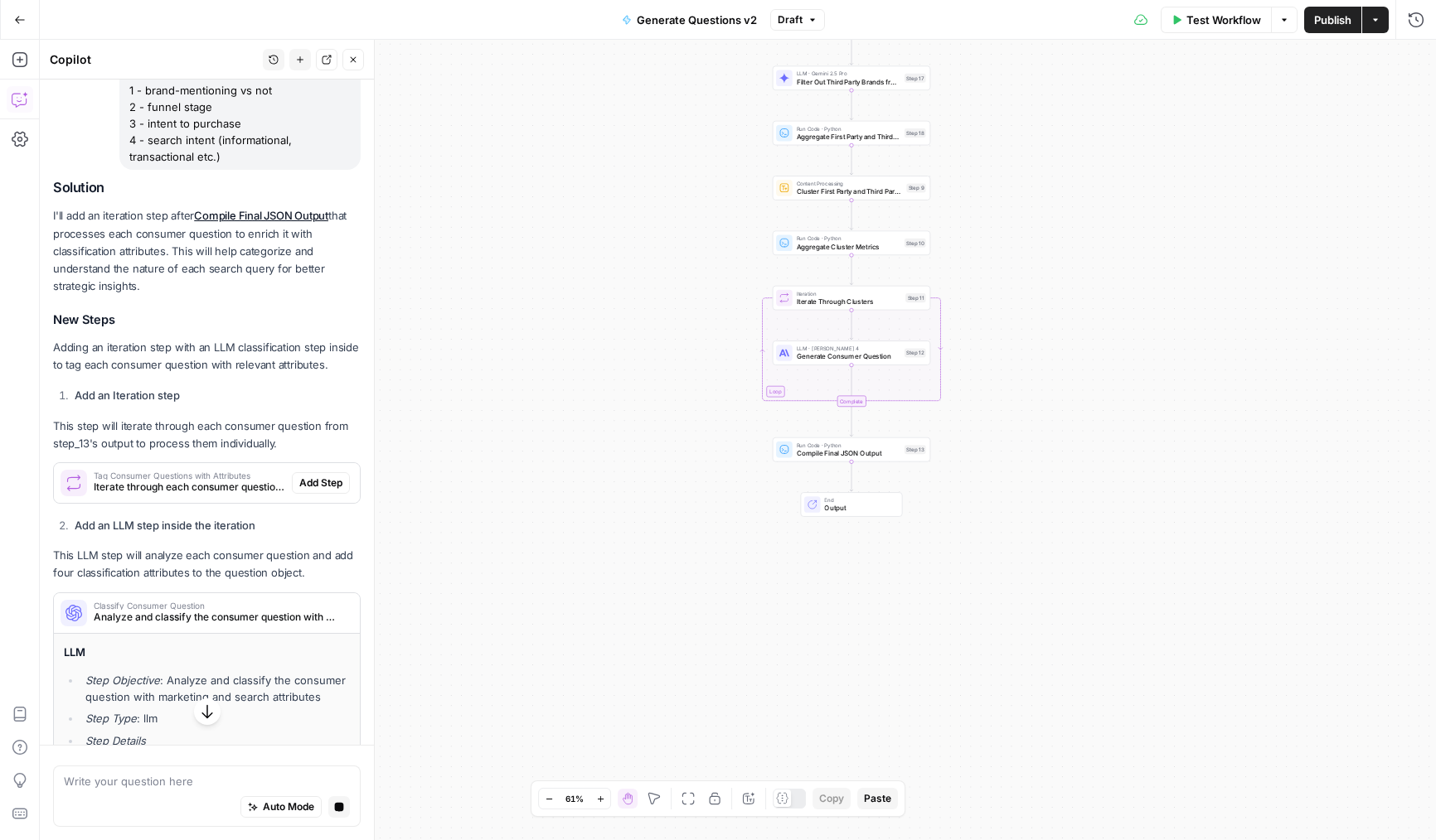
scroll to position [227, 0]
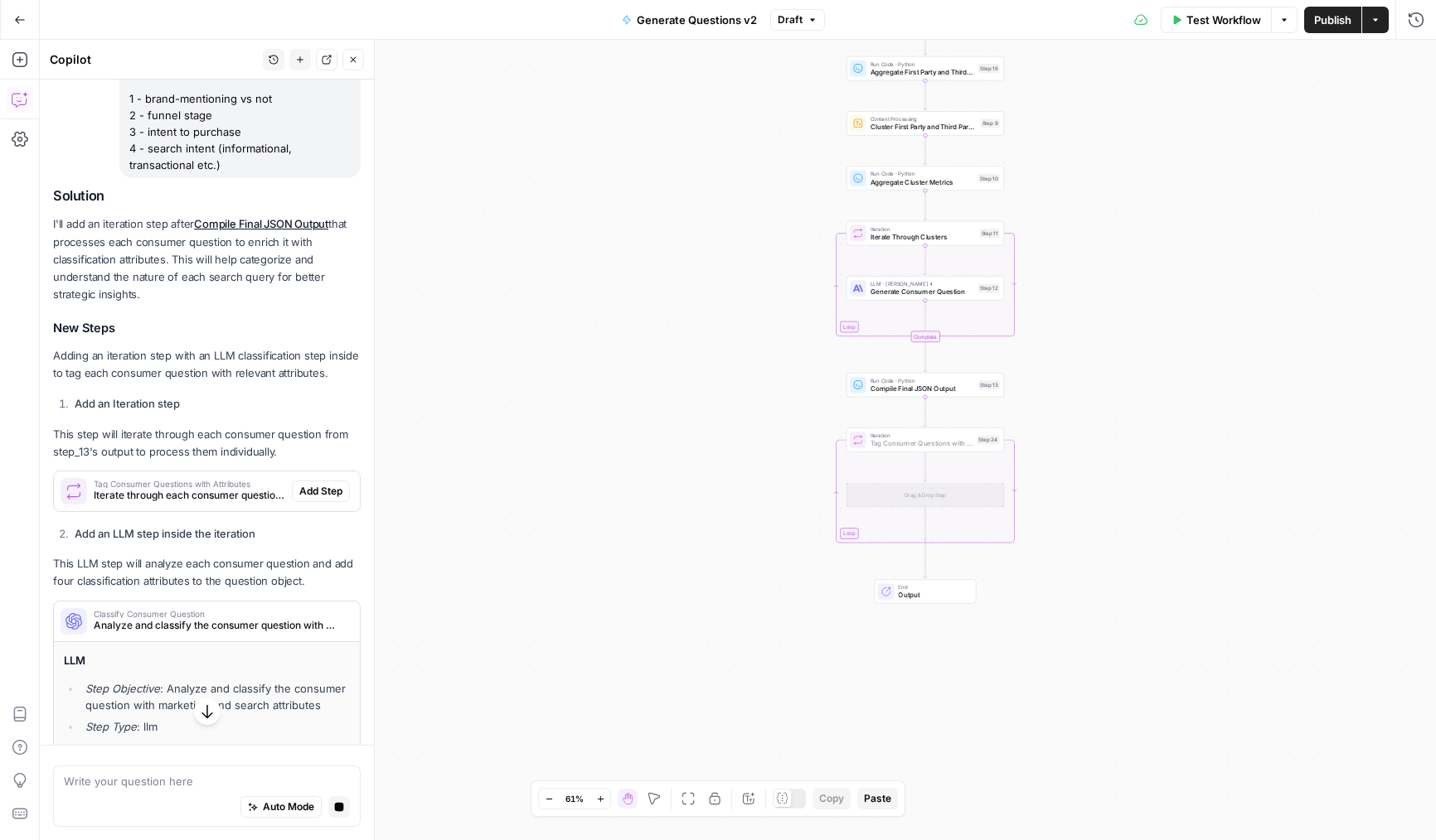
click at [321, 491] on span "Add Step" at bounding box center [321, 492] width 43 height 15
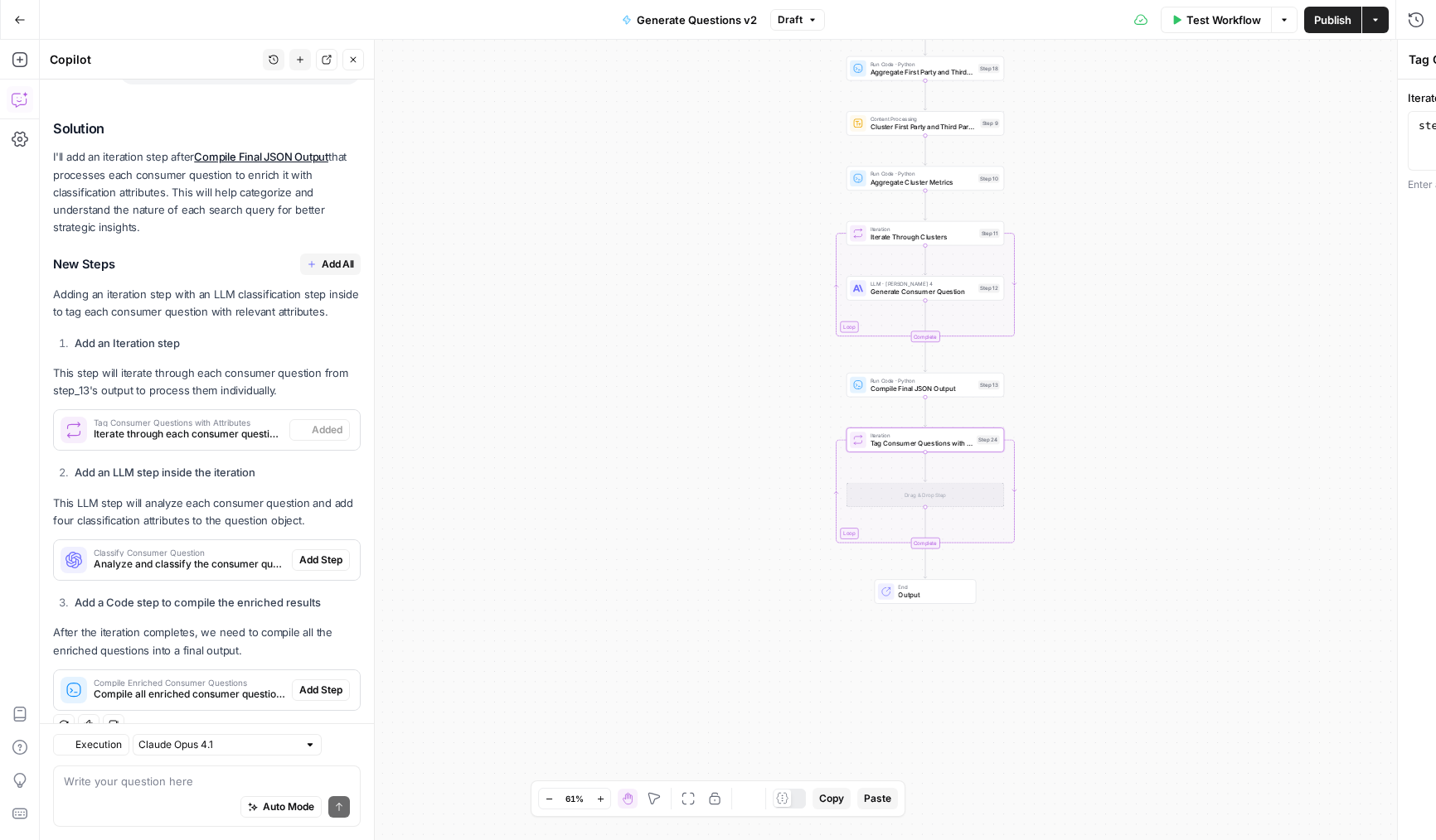
scroll to position [346, 0]
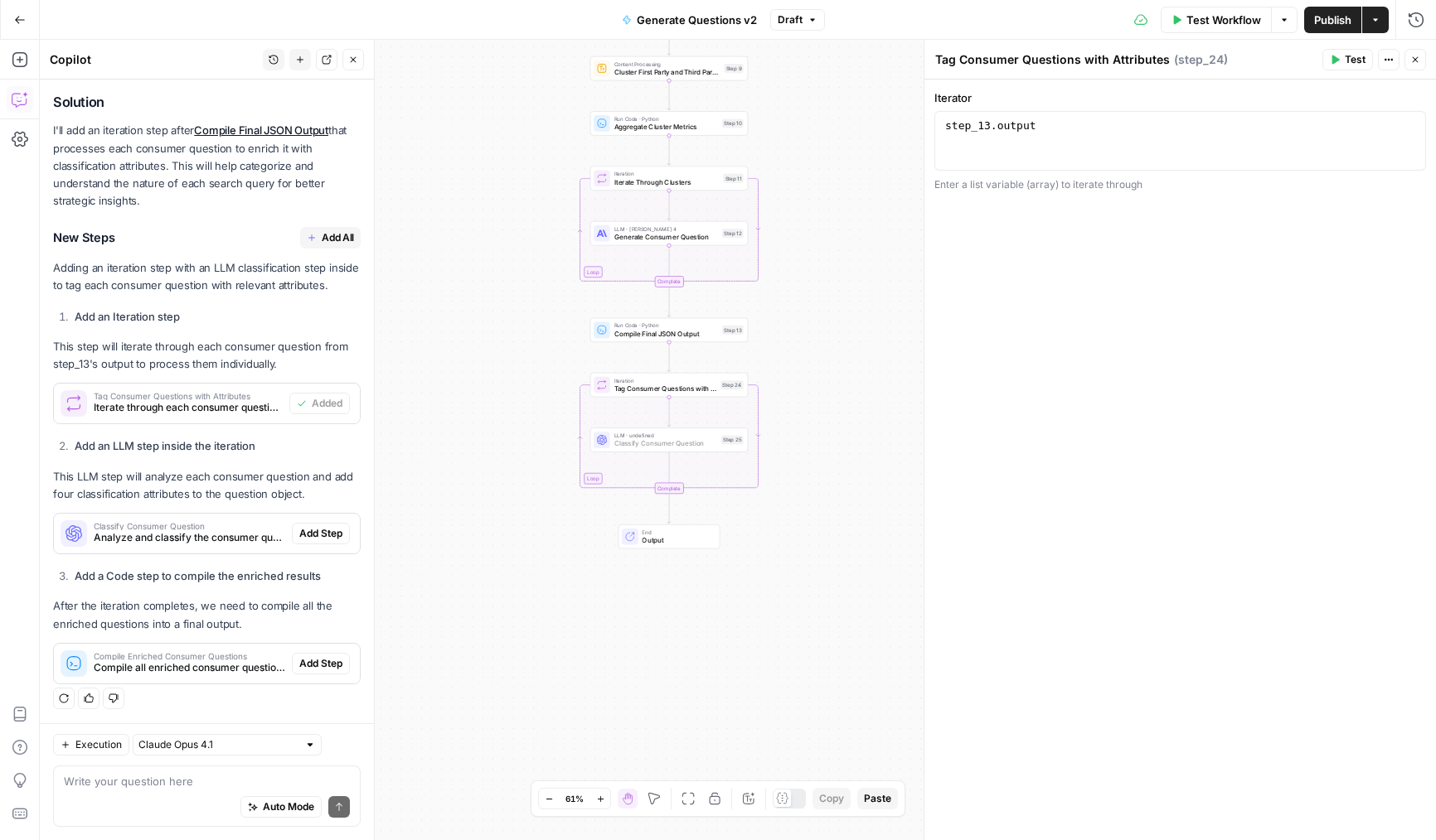
click at [319, 538] on span "Add Step" at bounding box center [321, 534] width 43 height 15
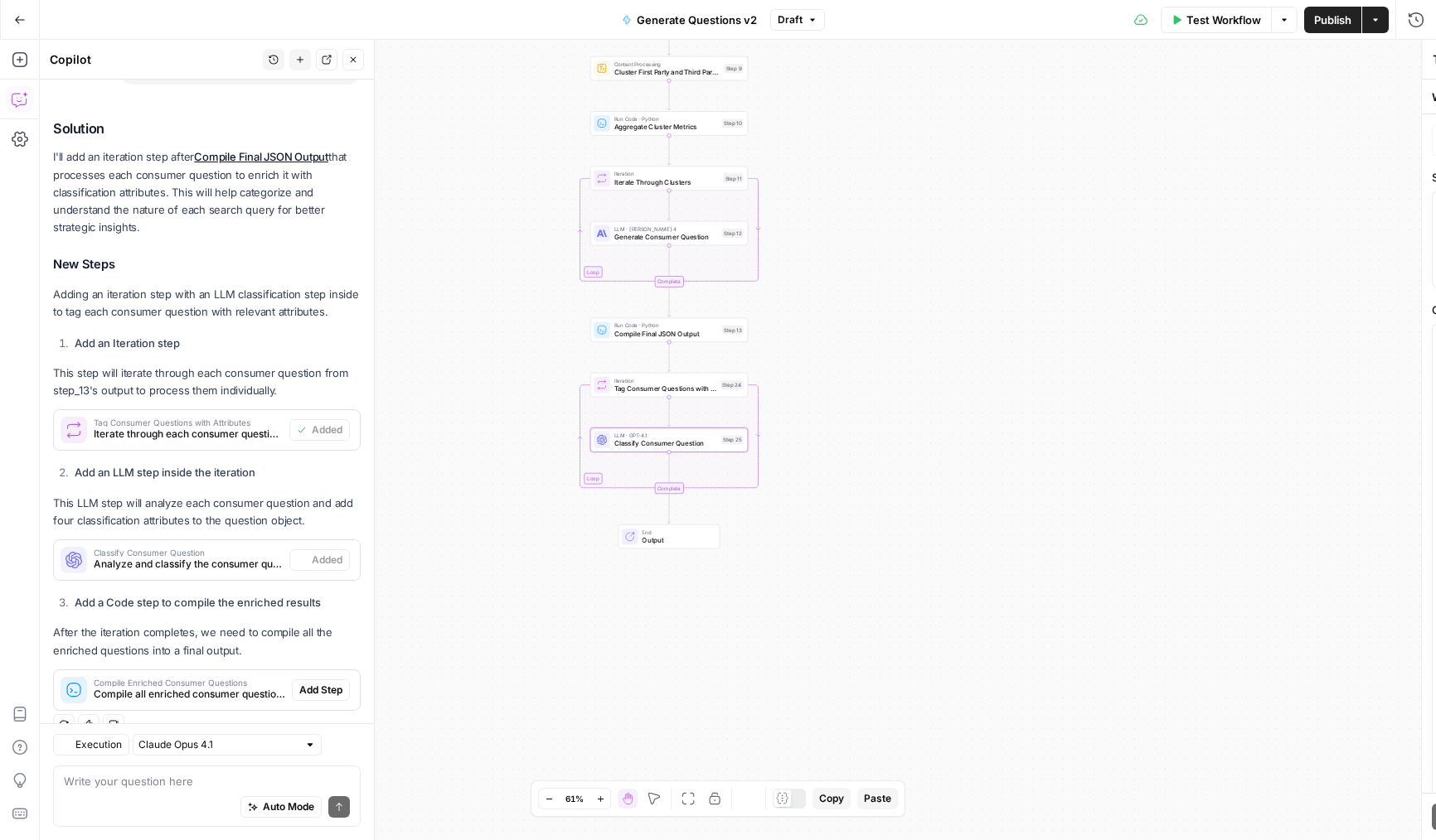
type textarea "Classify Consumer Question"
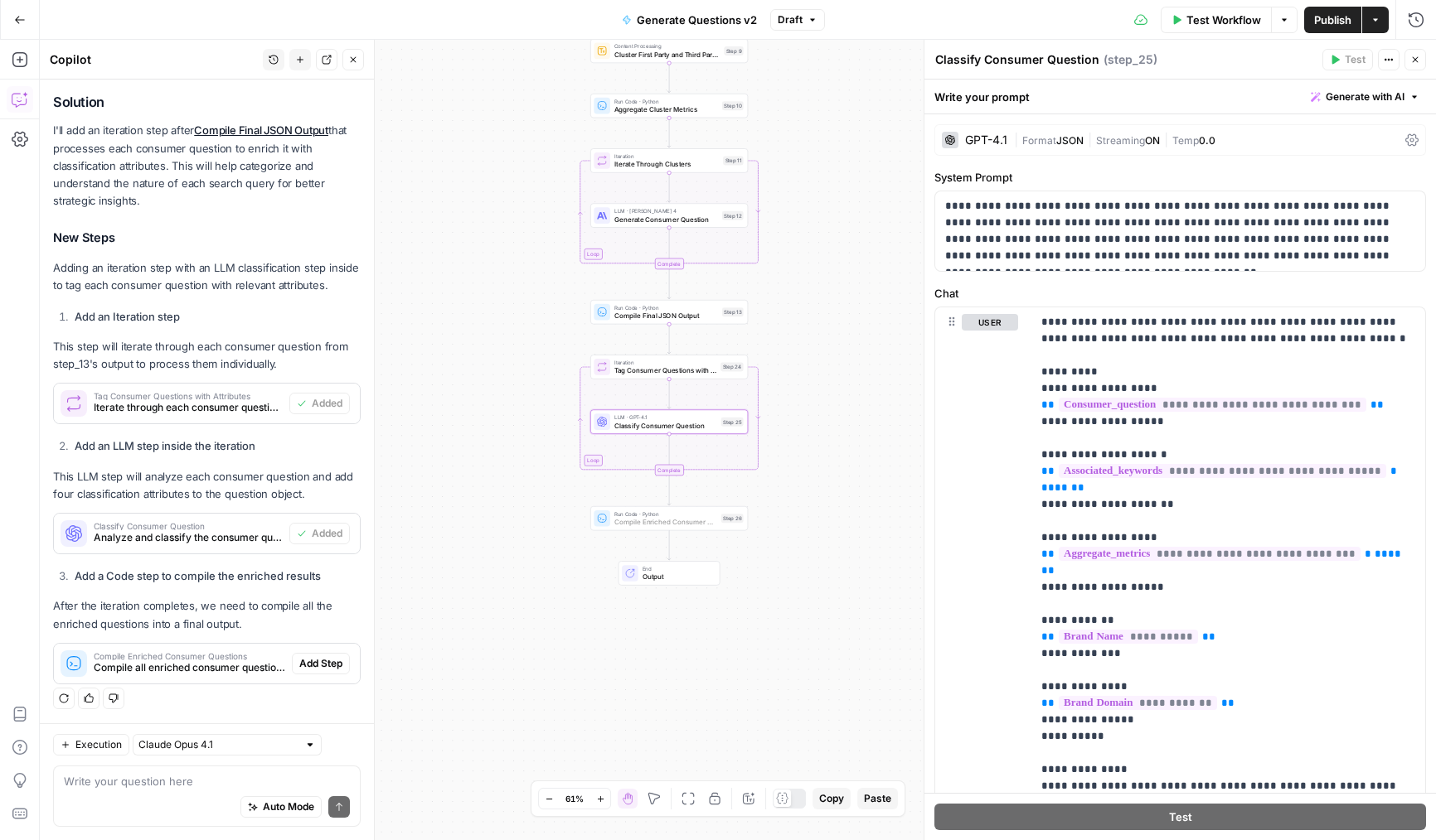
click at [320, 666] on span "Add Step" at bounding box center [321, 664] width 43 height 15
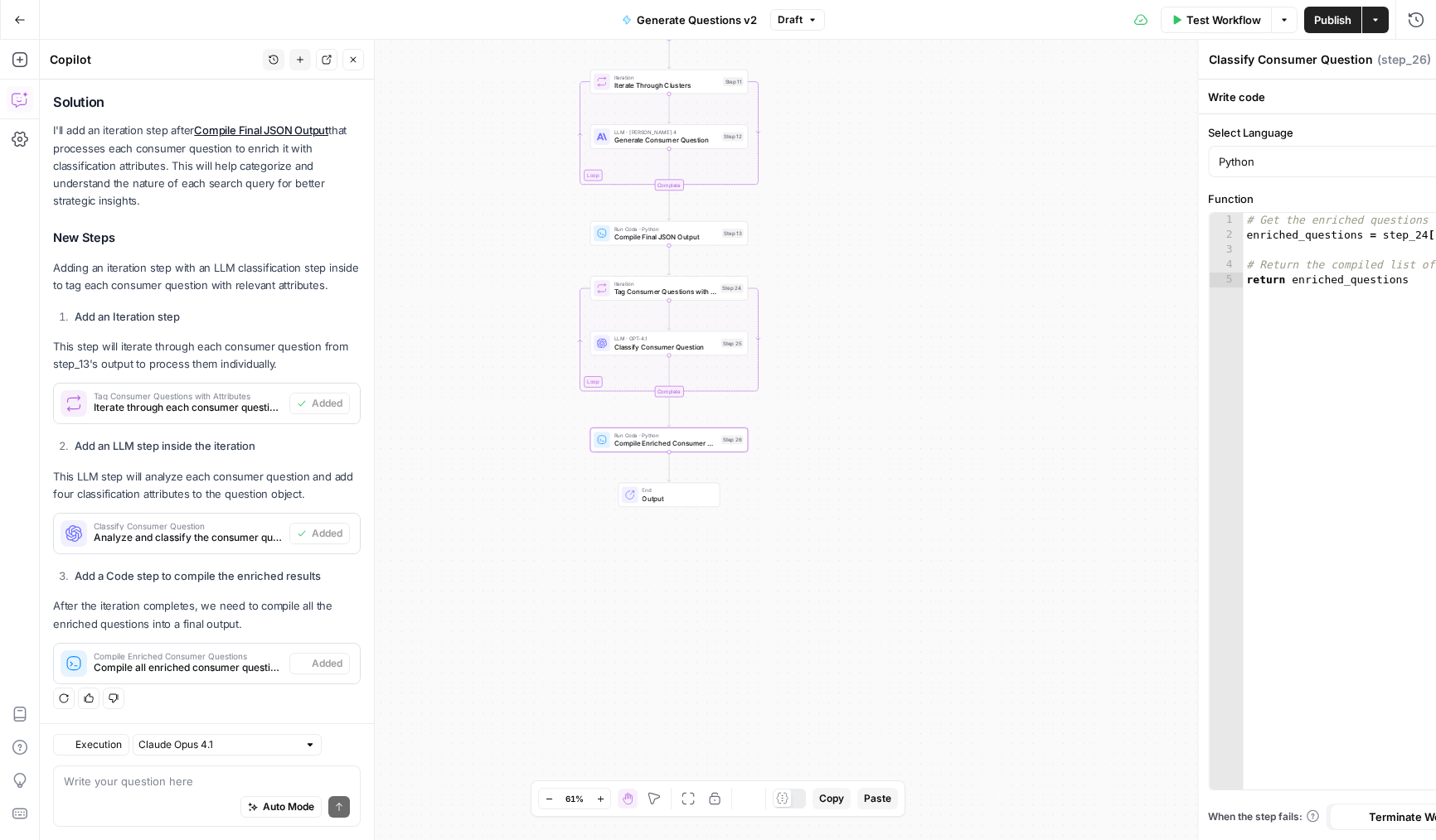
type textarea "Compile Enriched Consumer Questions"
